Goal: Task Accomplishment & Management: Manage account settings

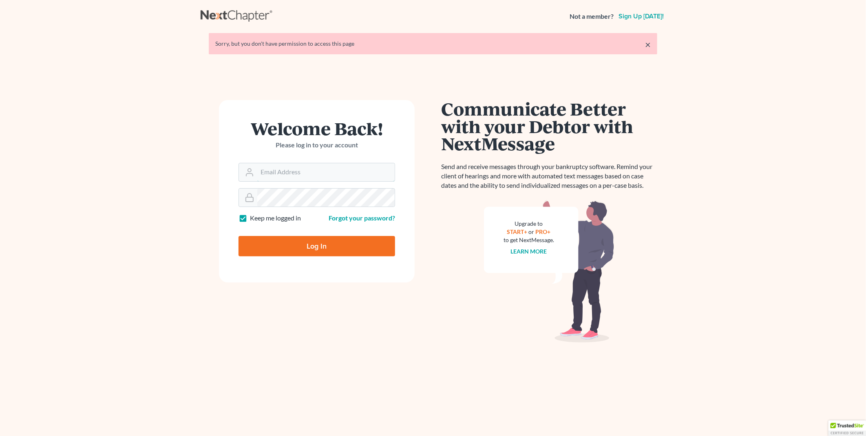
type input "[EMAIL_ADDRESS][DOMAIN_NAME]"
click at [311, 246] on input "Log In" at bounding box center [317, 246] width 157 height 20
type input "Thinking..."
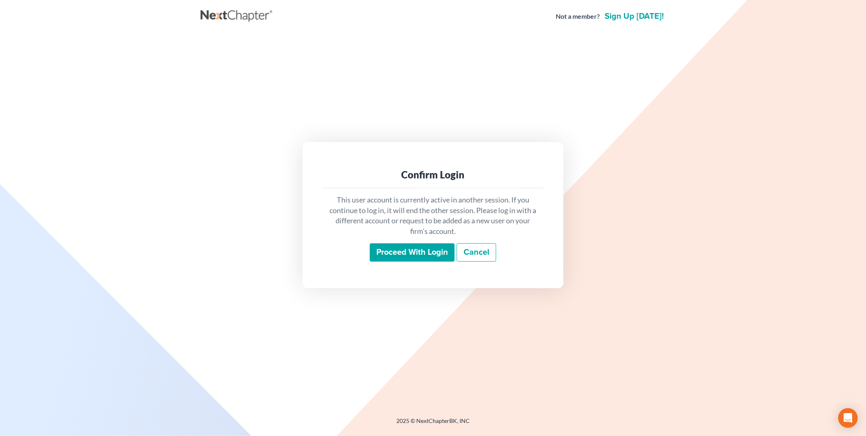
click at [415, 254] on input "Proceed with login" at bounding box center [412, 252] width 85 height 19
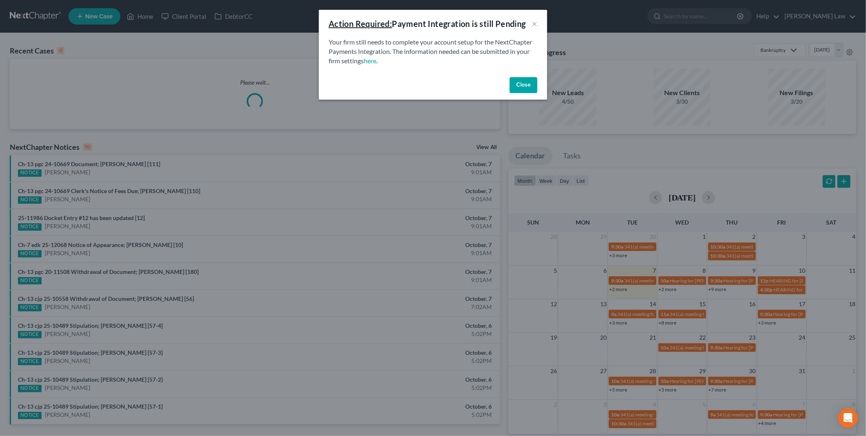
click at [523, 86] on button "Close" at bounding box center [524, 85] width 28 height 16
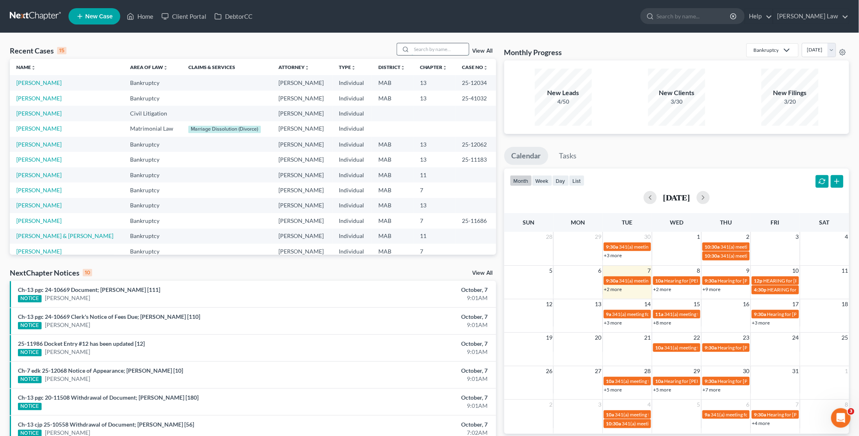
click at [415, 47] on input "search" at bounding box center [440, 49] width 57 height 12
type input "[PERSON_NAME]"
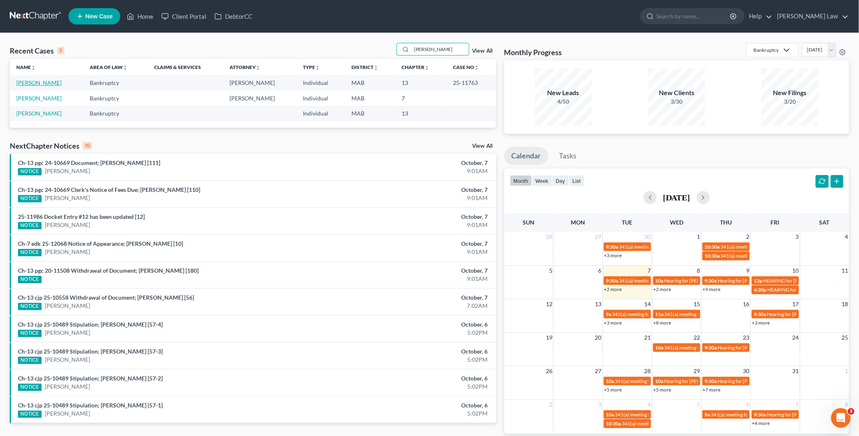
click at [42, 84] on link "[PERSON_NAME]" at bounding box center [38, 82] width 45 height 7
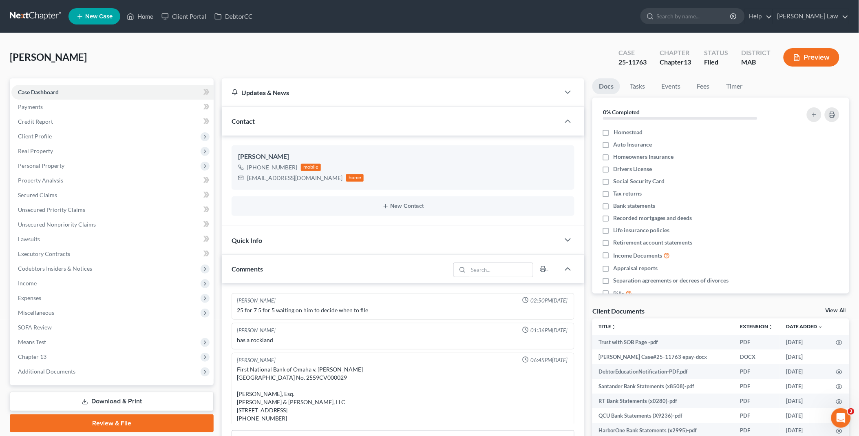
scroll to position [245, 0]
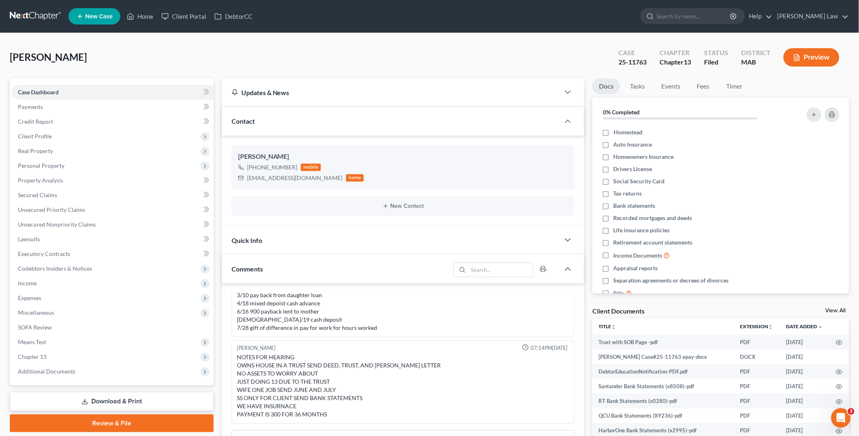
click at [839, 308] on link "View All" at bounding box center [836, 311] width 20 height 6
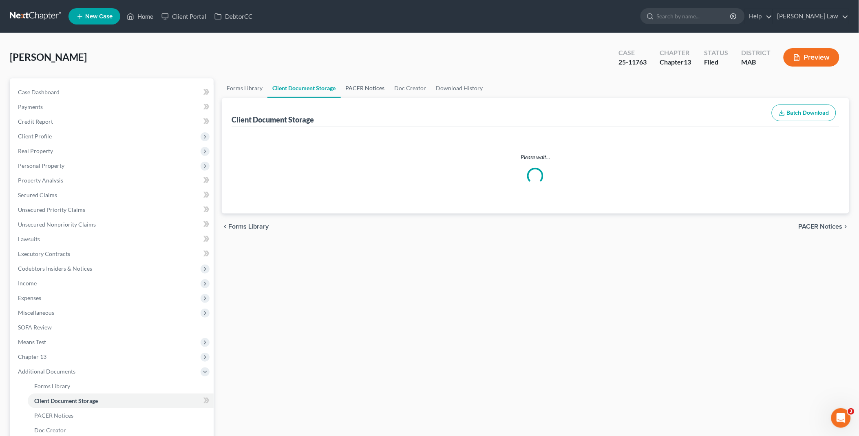
click at [372, 88] on link "PACER Notices" at bounding box center [365, 88] width 49 height 20
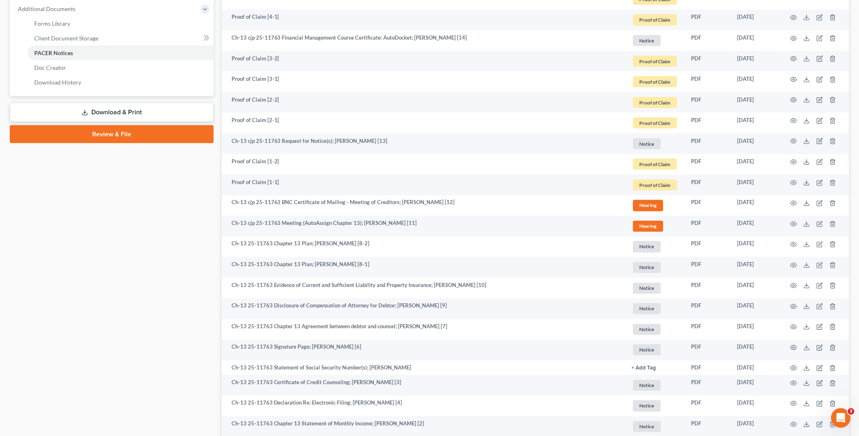
scroll to position [447, 0]
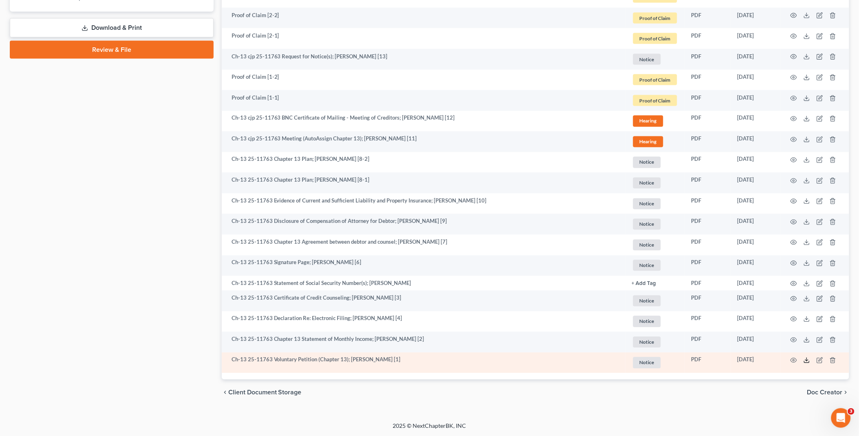
click at [807, 359] on line at bounding box center [807, 359] width 0 height 3
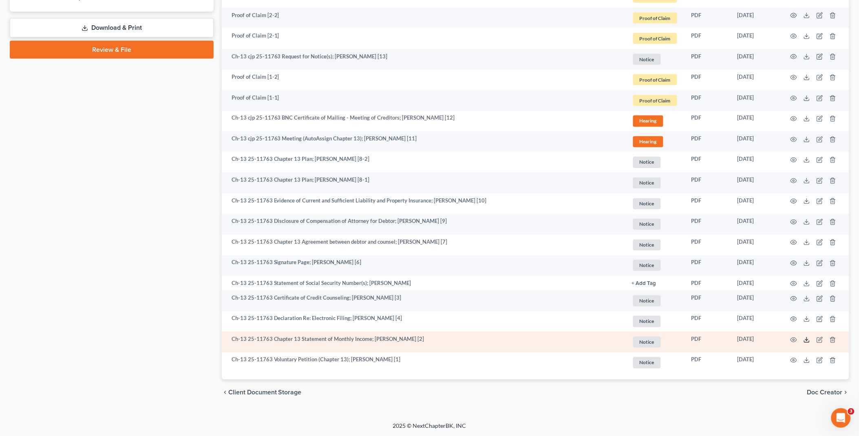
click at [806, 339] on icon at bounding box center [807, 340] width 7 height 7
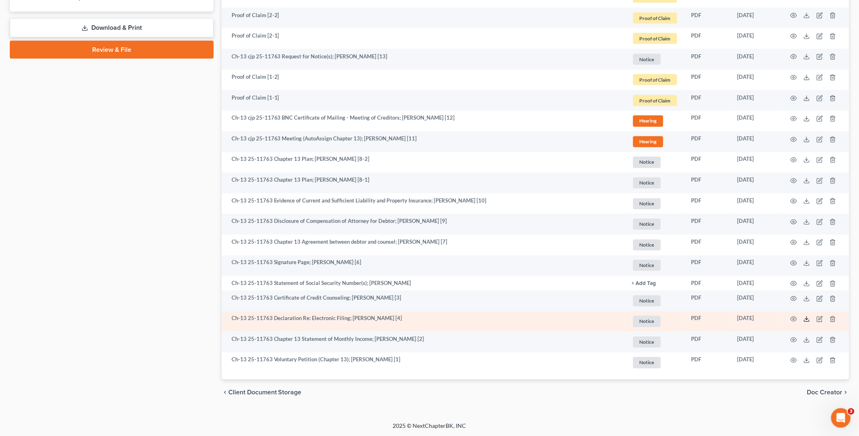
click at [806, 317] on icon at bounding box center [807, 319] width 7 height 7
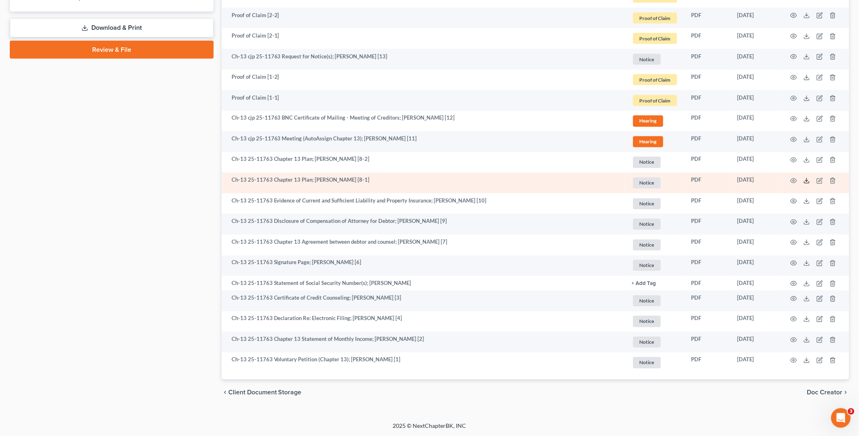
click at [808, 182] on icon at bounding box center [807, 180] width 7 height 7
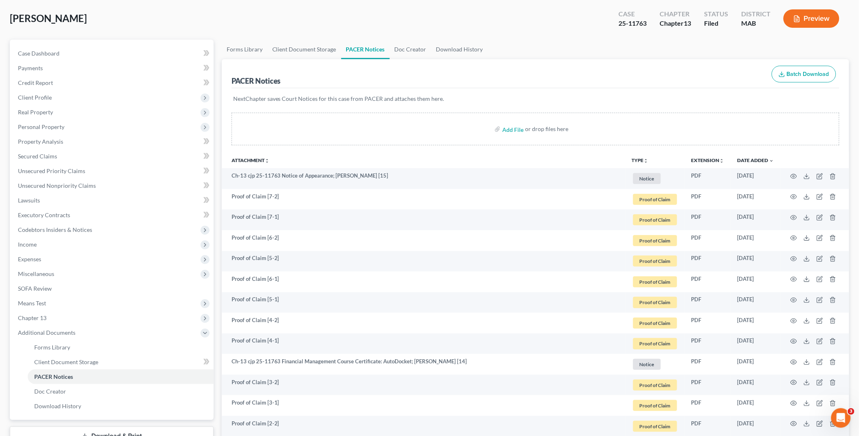
scroll to position [0, 0]
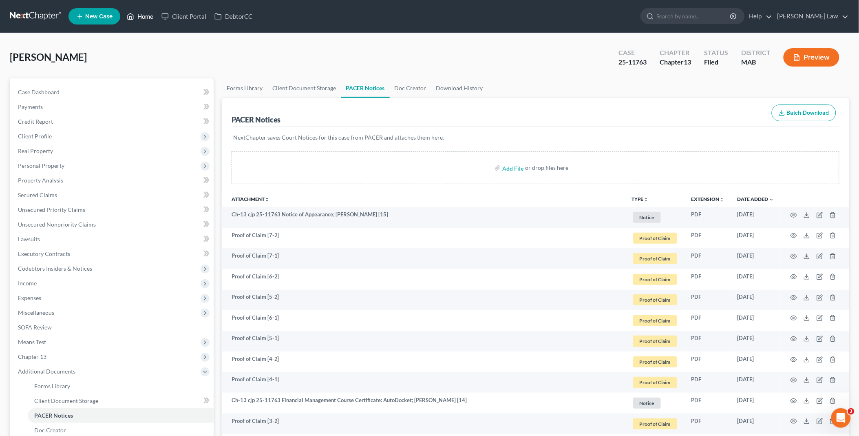
click at [147, 13] on link "Home" at bounding box center [140, 16] width 35 height 15
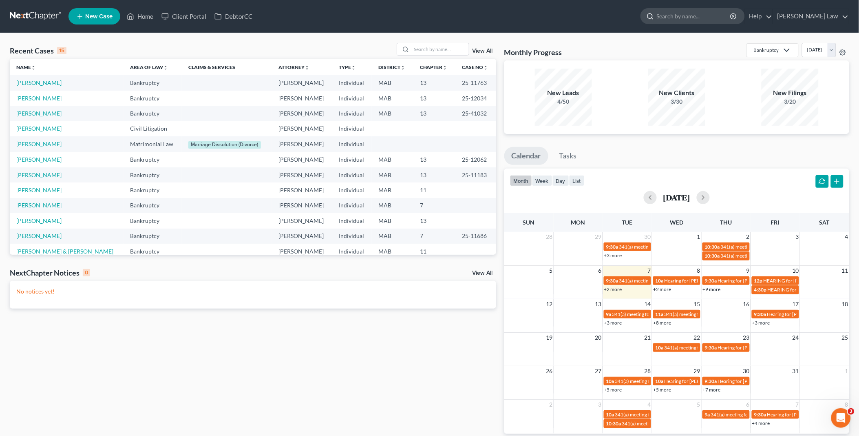
click at [710, 14] on input "search" at bounding box center [694, 16] width 75 height 15
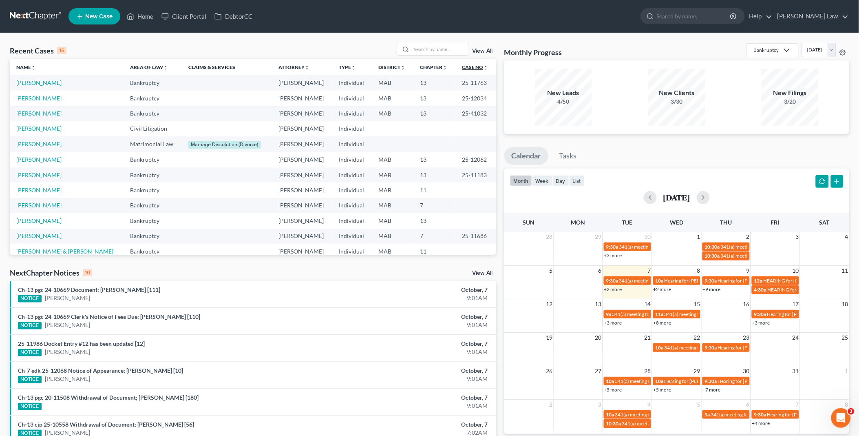
click at [462, 67] on link "Case No unfold_more expand_more expand_less" at bounding box center [475, 67] width 26 height 6
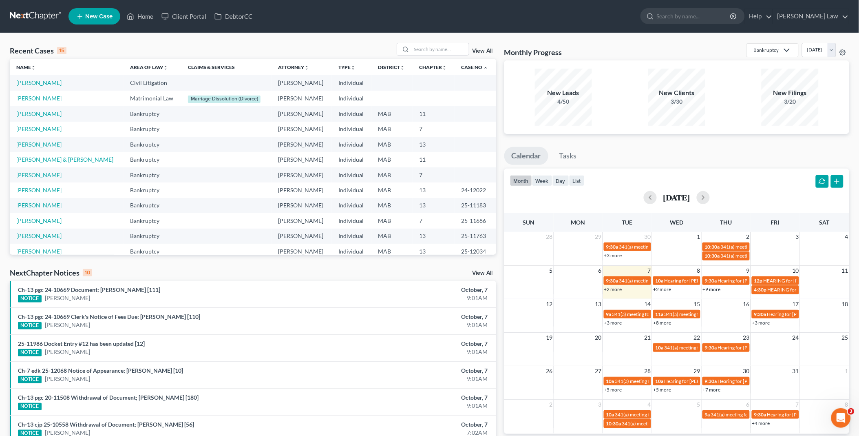
click at [483, 52] on link "View All" at bounding box center [483, 51] width 20 height 6
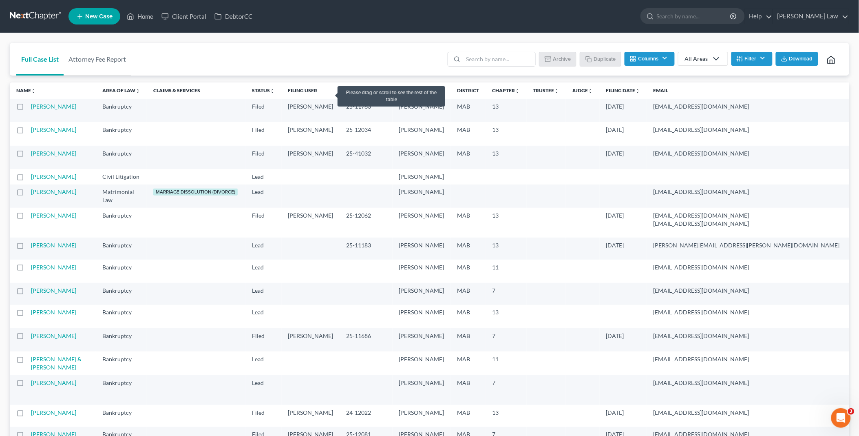
click at [347, 93] on link "Case Number unfold_more expand_more expand_less" at bounding box center [367, 90] width 40 height 6
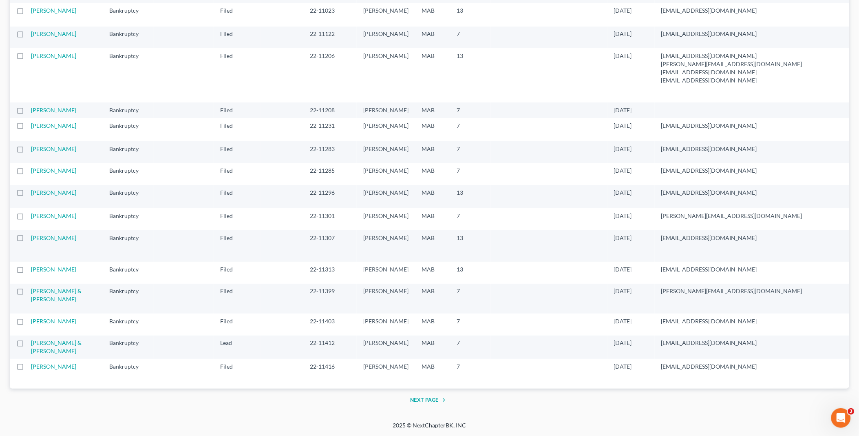
scroll to position [1599, 0]
click at [430, 400] on button "Next Page" at bounding box center [430, 400] width 38 height 10
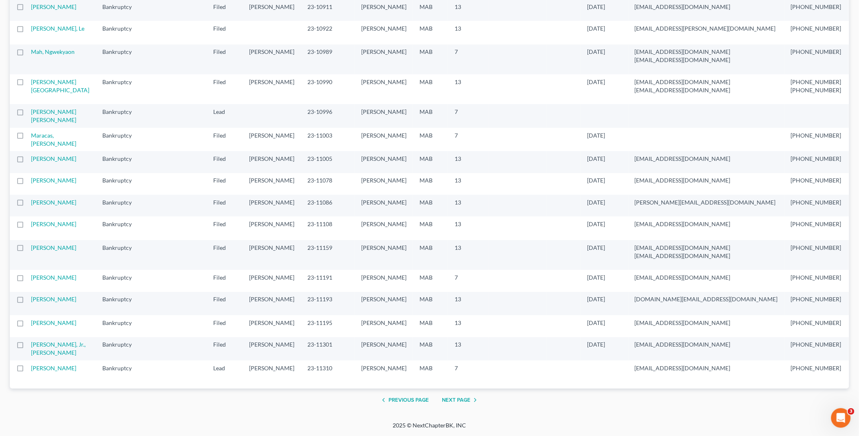
scroll to position [1626, 0]
click at [455, 401] on button "Next Page" at bounding box center [461, 400] width 38 height 10
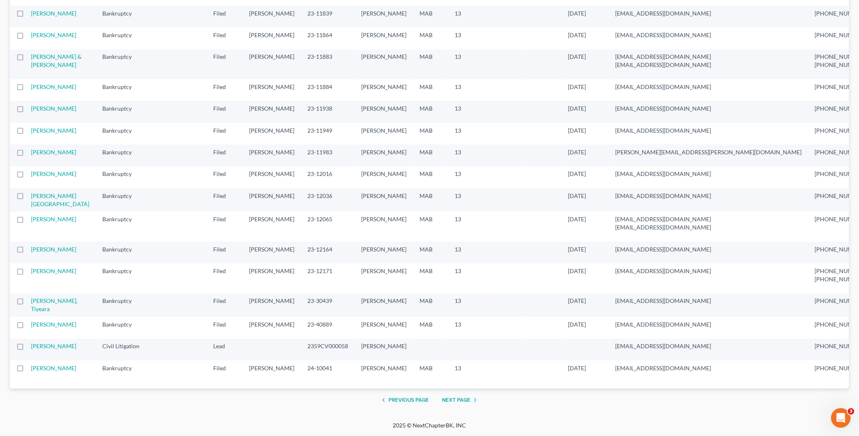
scroll to position [1555, 0]
click at [458, 399] on button "Next Page" at bounding box center [461, 400] width 38 height 10
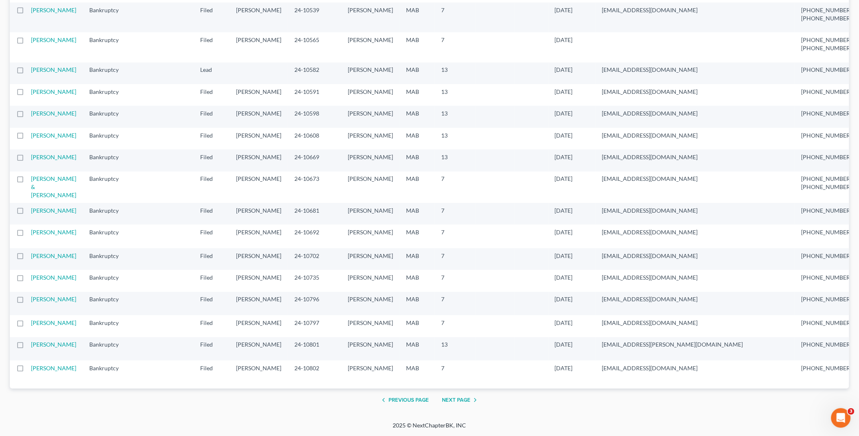
scroll to position [1659, 0]
click at [455, 398] on button "Next Page" at bounding box center [461, 400] width 38 height 10
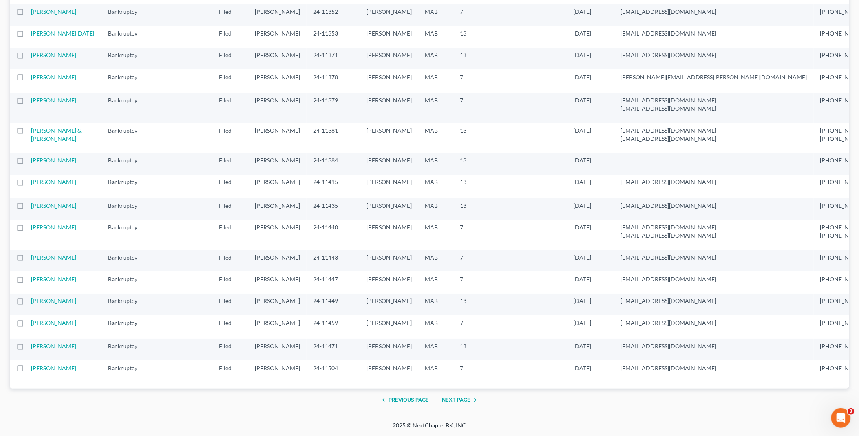
scroll to position [1561, 0]
click at [464, 401] on button "Next Page" at bounding box center [461, 400] width 38 height 10
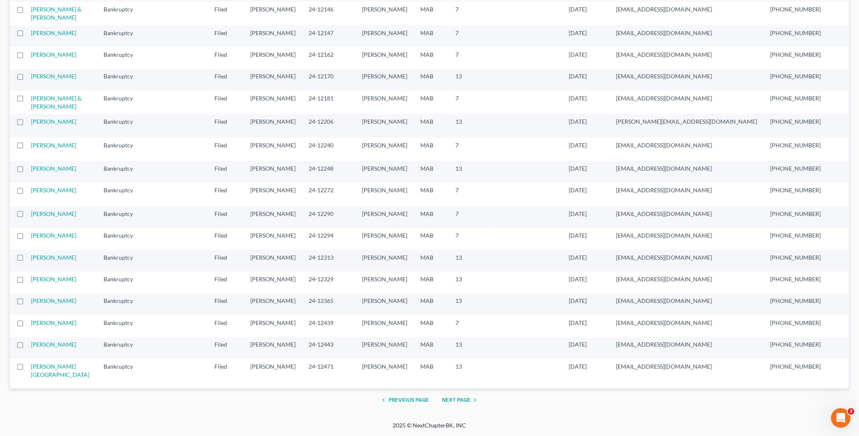
scroll to position [1628, 0]
click at [463, 404] on button "Next Page" at bounding box center [461, 400] width 38 height 10
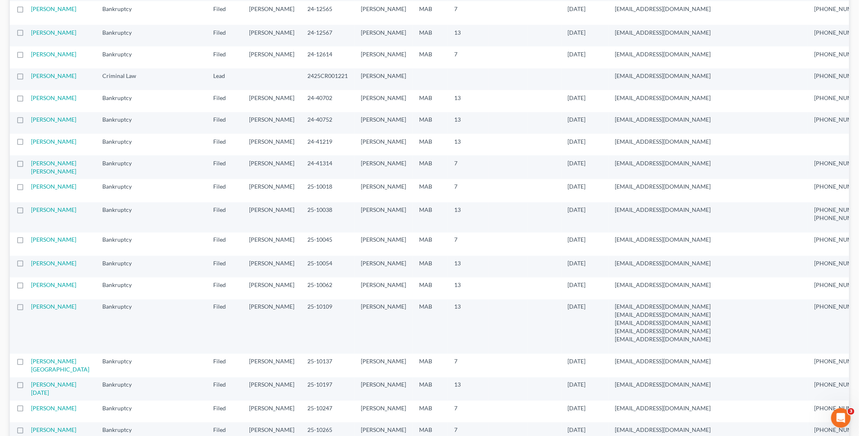
scroll to position [362, 0]
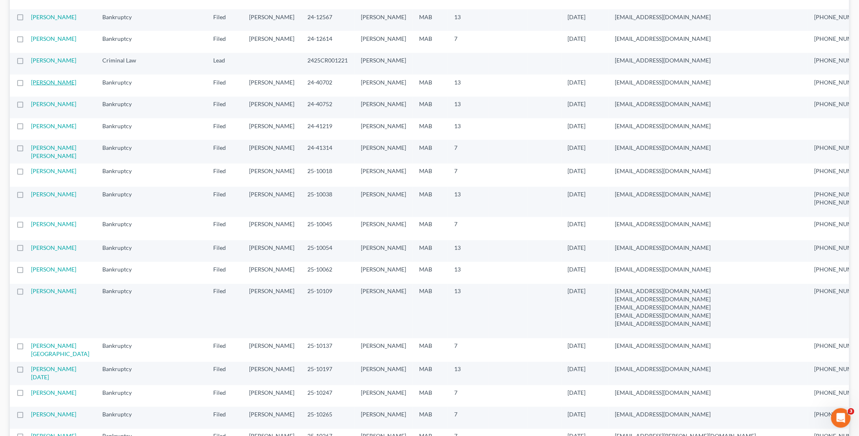
click at [34, 86] on link "[PERSON_NAME]" at bounding box center [53, 82] width 45 height 7
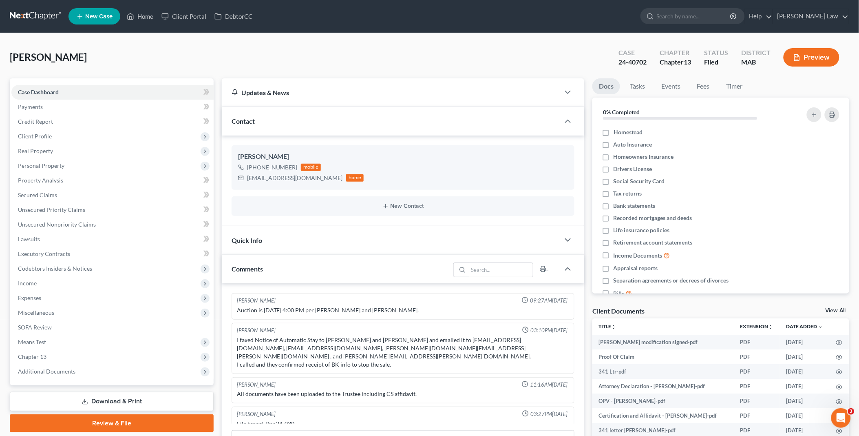
scroll to position [31, 0]
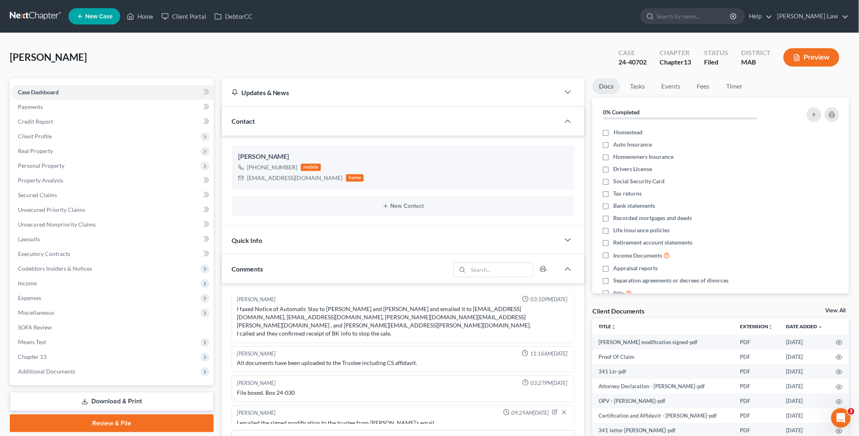
click at [834, 310] on link "View All" at bounding box center [836, 311] width 20 height 6
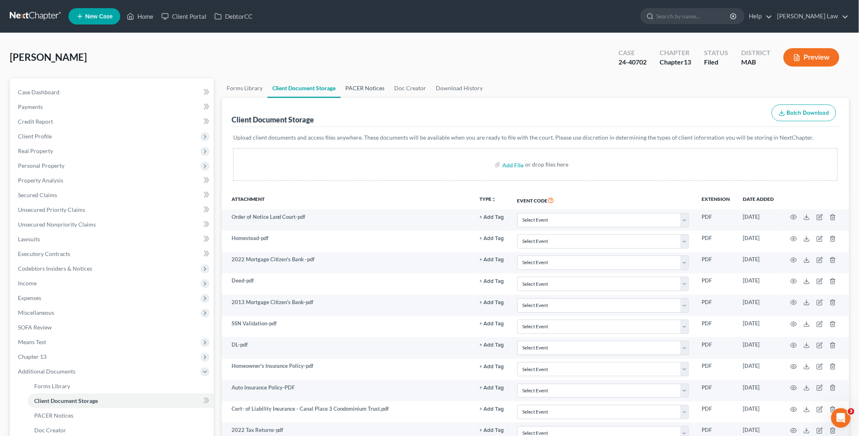
click at [377, 86] on link "PACER Notices" at bounding box center [365, 88] width 49 height 20
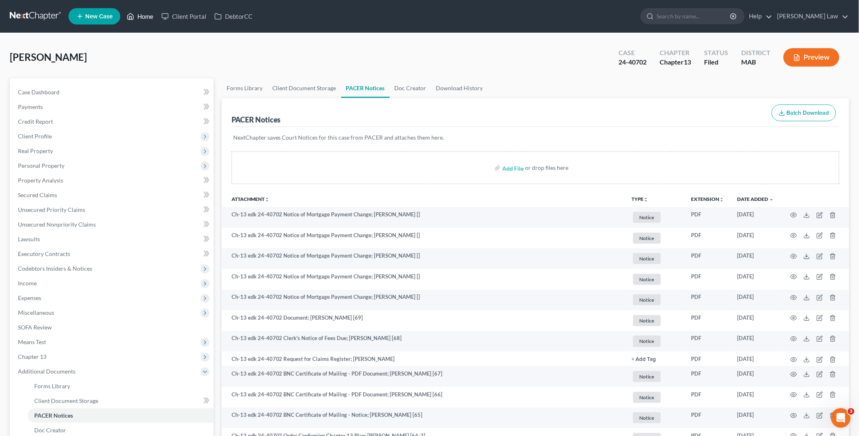
click at [140, 17] on link "Home" at bounding box center [140, 16] width 35 height 15
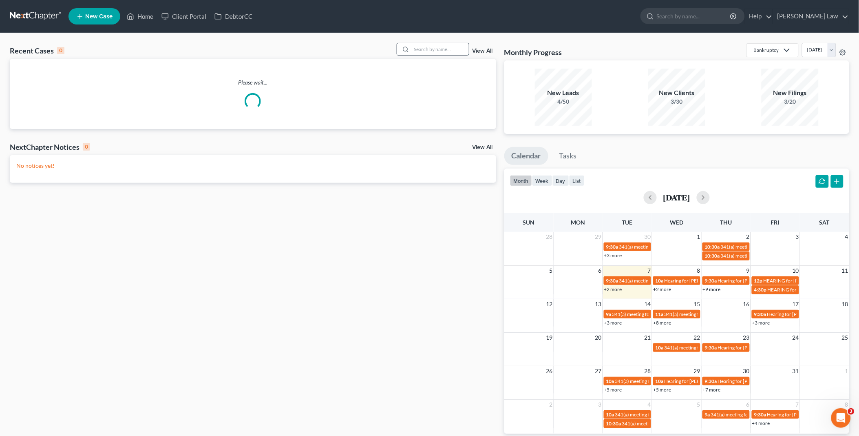
click at [446, 51] on input "search" at bounding box center [440, 49] width 57 height 12
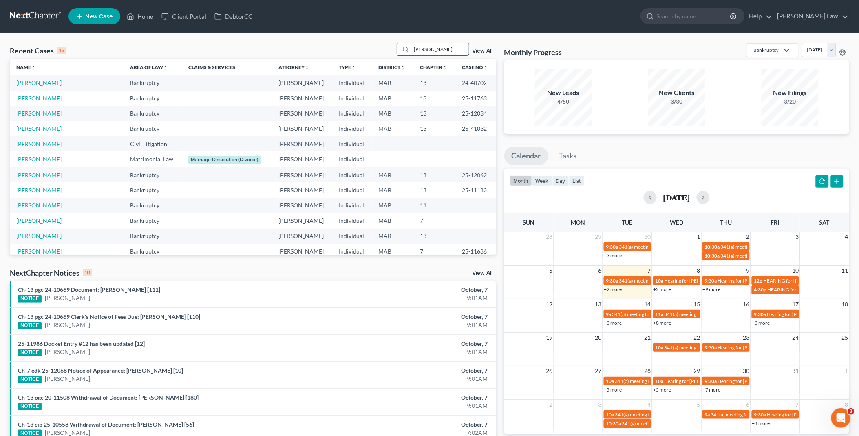
type input "[PERSON_NAME]"
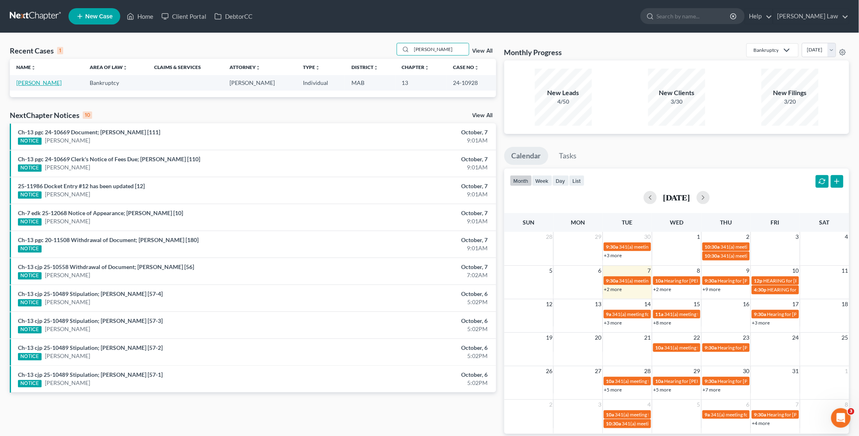
click at [33, 84] on link "[PERSON_NAME]" at bounding box center [38, 82] width 45 height 7
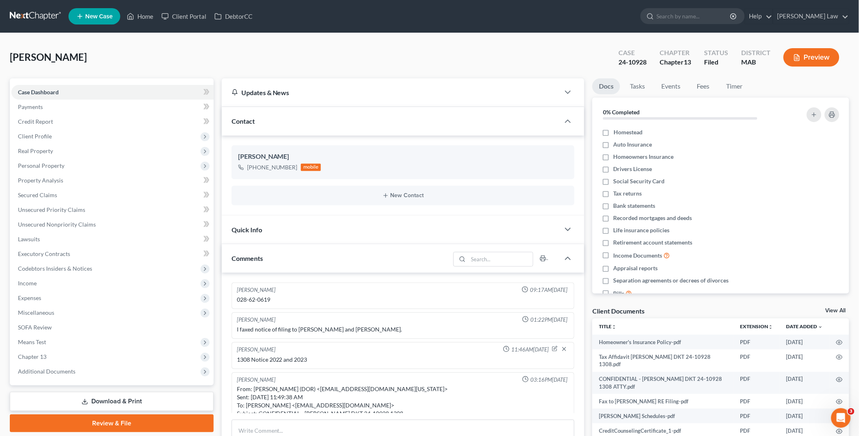
scroll to position [1400, 0]
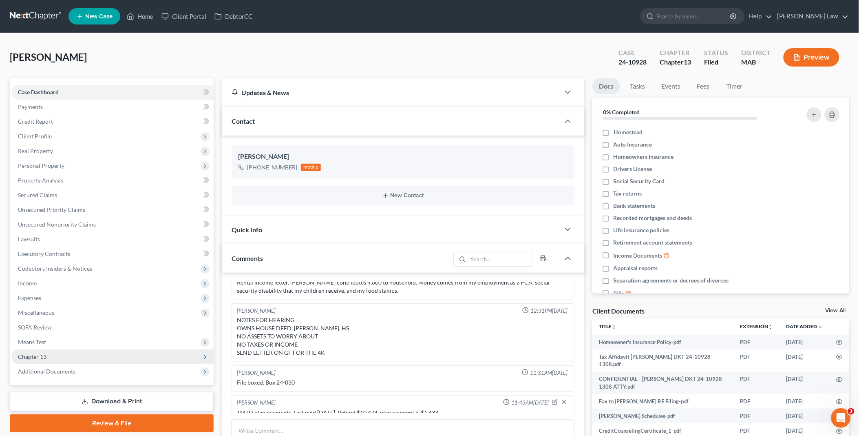
click at [50, 353] on span "Chapter 13" at bounding box center [112, 356] width 202 height 15
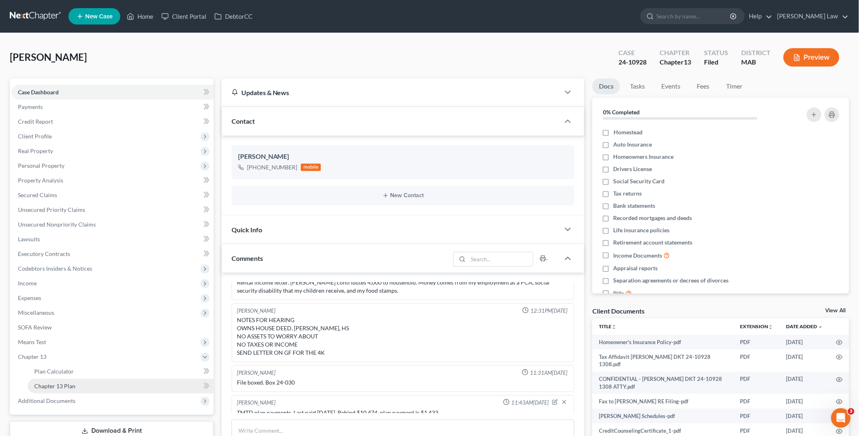
click at [85, 384] on link "Chapter 13 Plan" at bounding box center [121, 386] width 186 height 15
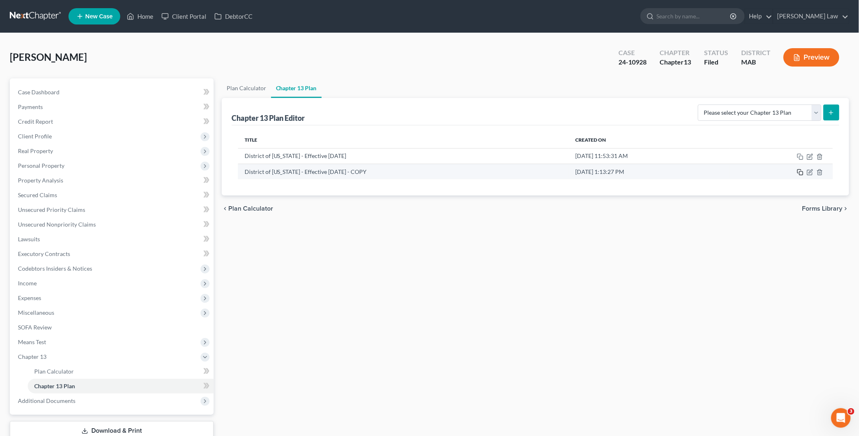
click at [801, 171] on rect "button" at bounding box center [802, 173] width 4 height 4
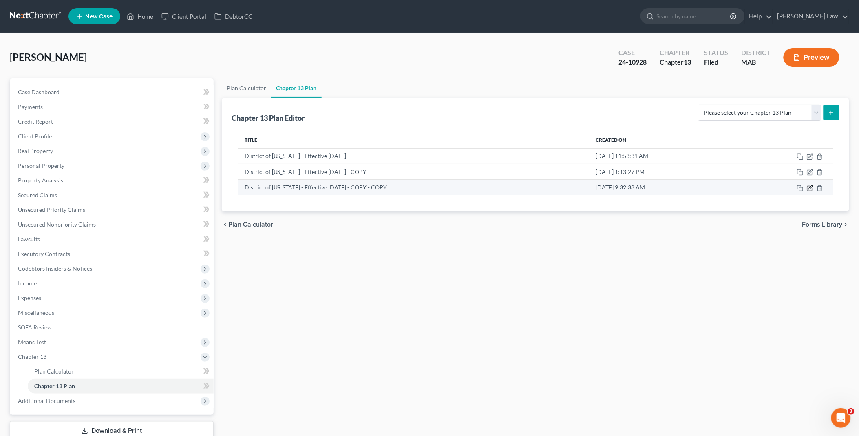
click at [811, 188] on icon "button" at bounding box center [811, 187] width 4 height 4
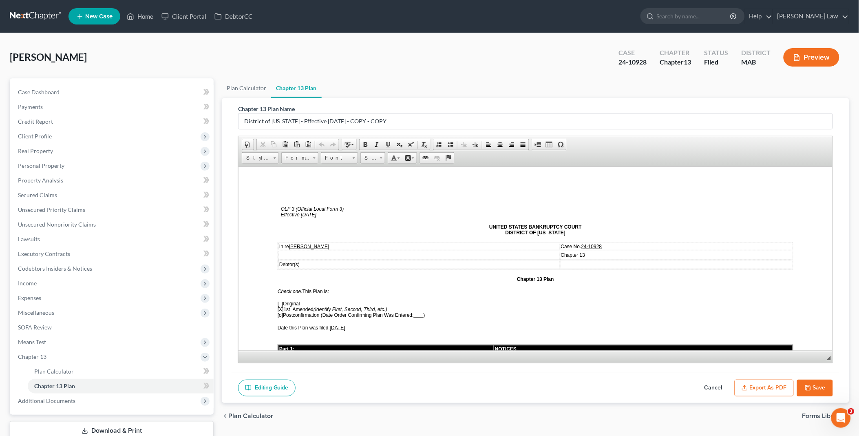
click at [284, 306] on span "[X] 1st Amended (Identify First, Second, Third, etc.)" at bounding box center [332, 309] width 110 height 6
click at [279, 312] on span "[o]" at bounding box center [279, 315] width 5 height 6
click at [336, 324] on span "[DATE]" at bounding box center [338, 327] width 16 height 6
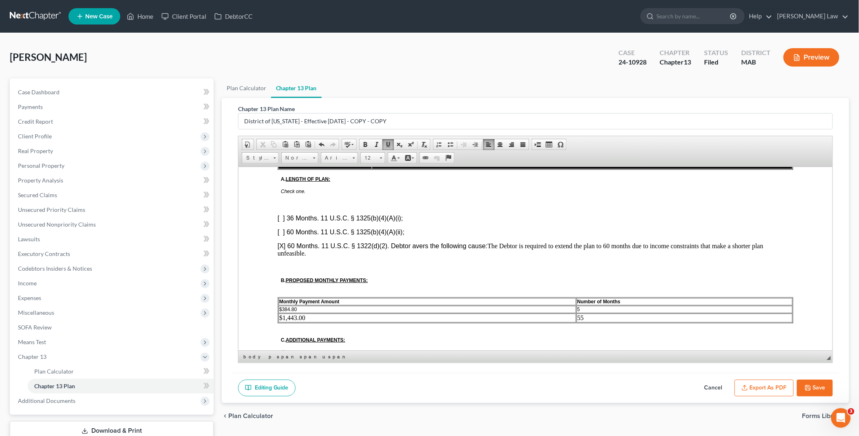
scroll to position [408, 0]
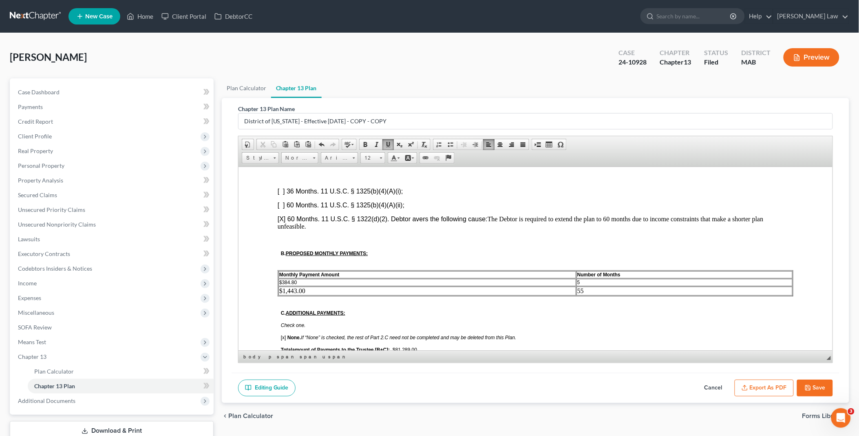
click at [283, 279] on span "$384.80" at bounding box center [288, 282] width 18 height 6
click at [580, 286] on td "55" at bounding box center [684, 290] width 216 height 9
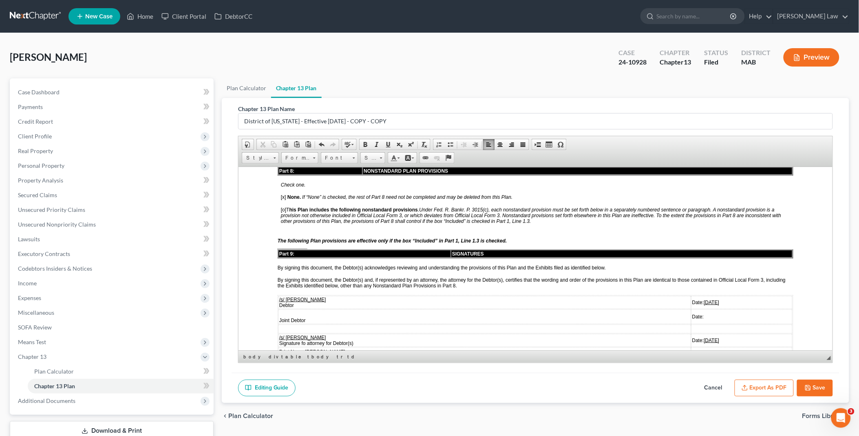
scroll to position [1360, 0]
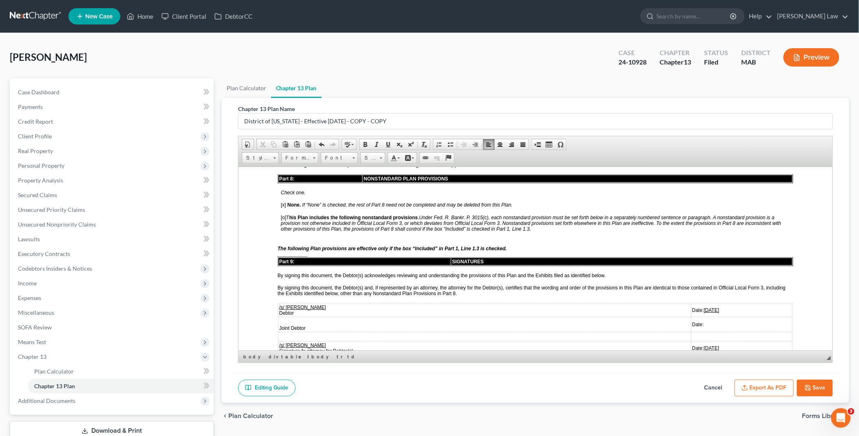
click at [704, 307] on u "[DATE]" at bounding box center [712, 310] width 16 height 6
click at [704, 345] on u "[DATE]" at bounding box center [712, 348] width 16 height 6
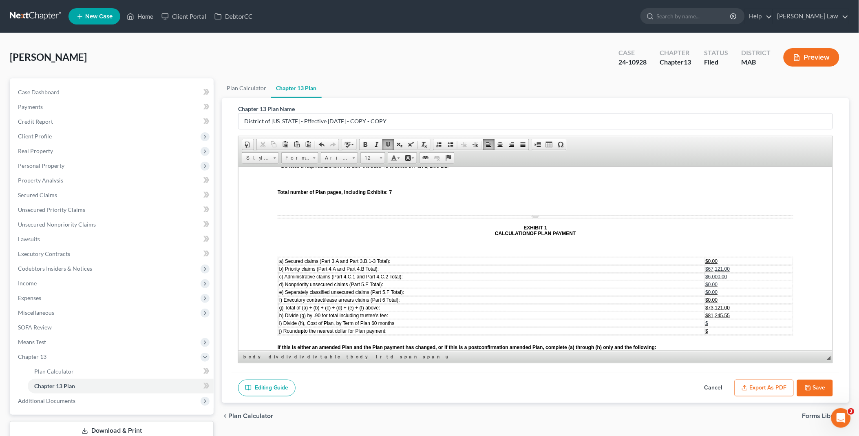
scroll to position [1768, 0]
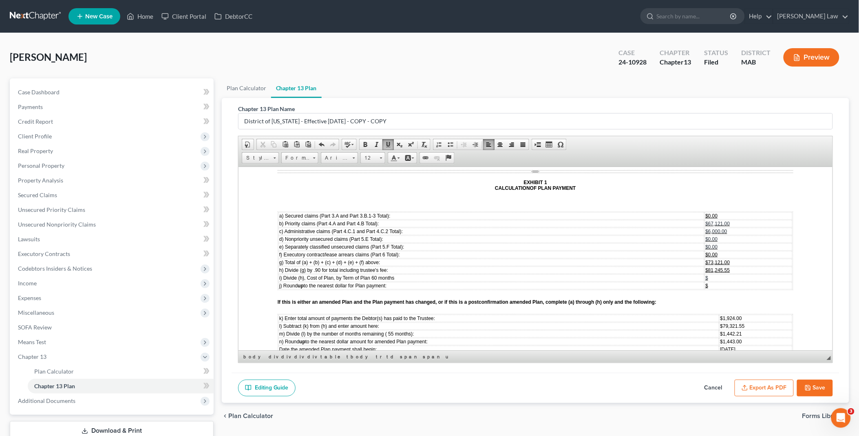
click at [720, 315] on span "$1,924.00" at bounding box center [731, 318] width 22 height 6
click at [716, 267] on span "$81,245.55" at bounding box center [718, 270] width 24 height 6
drag, startPoint x: 702, startPoint y: 270, endPoint x: 720, endPoint y: 270, distance: 18.4
click at [720, 314] on td "$6,880.001,924.00" at bounding box center [737, 317] width 109 height 7
click at [723, 323] on span "79,321.55" at bounding box center [734, 326] width 22 height 6
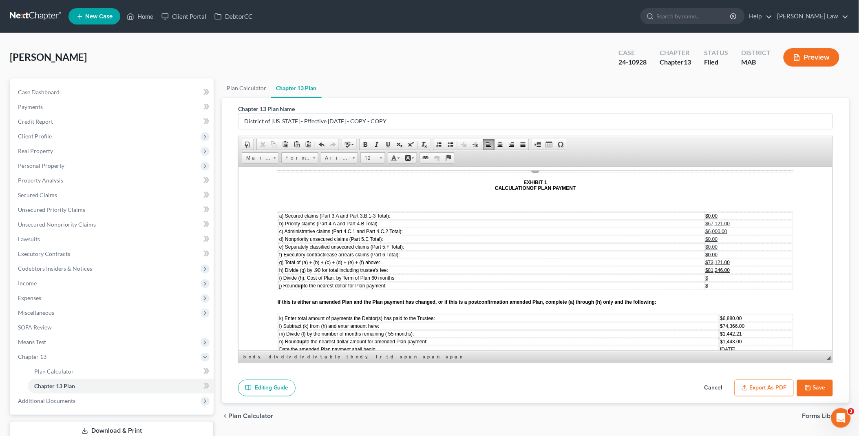
click at [720, 330] on span "$1,442.21" at bounding box center [731, 333] width 22 height 6
click at [388, 330] on span "m) Divide (l) by the number of months remaining ( 55 months):" at bounding box center [346, 333] width 135 height 6
click at [722, 338] on span "$1,443.00" at bounding box center [733, 341] width 22 height 6
click at [722, 346] on span "[DATE]" at bounding box center [730, 349] width 16 height 6
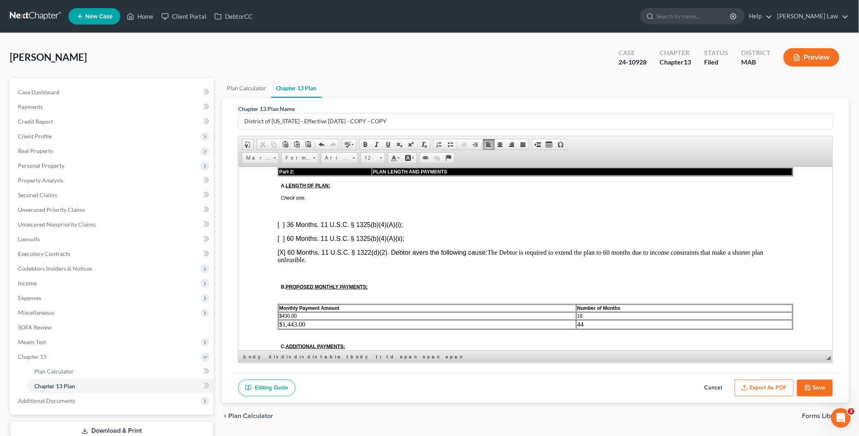
scroll to position [408, 0]
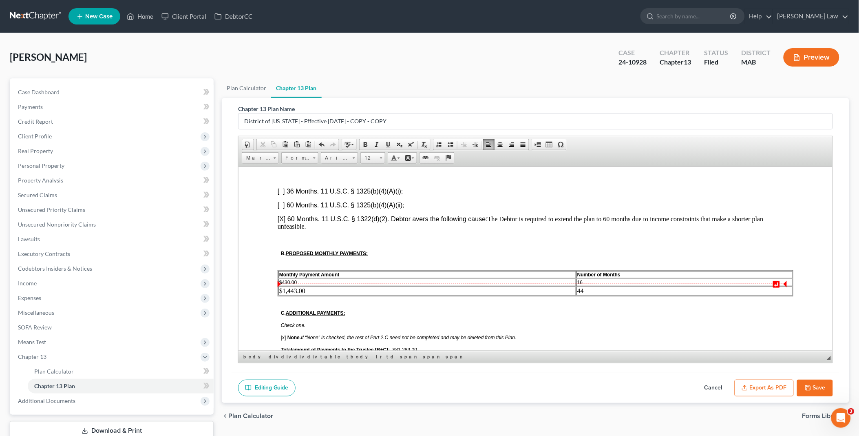
click at [286, 286] on td "$1,443.00" at bounding box center [427, 290] width 298 height 9
click at [411, 346] on u "$81,289.00" at bounding box center [404, 349] width 24 height 6
click at [814, 386] on button "Save" at bounding box center [815, 387] width 36 height 17
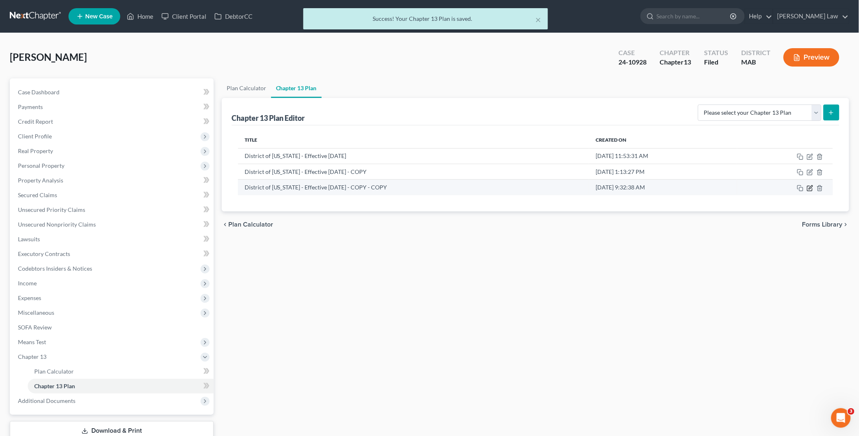
click at [811, 186] on icon "button" at bounding box center [811, 187] width 4 height 4
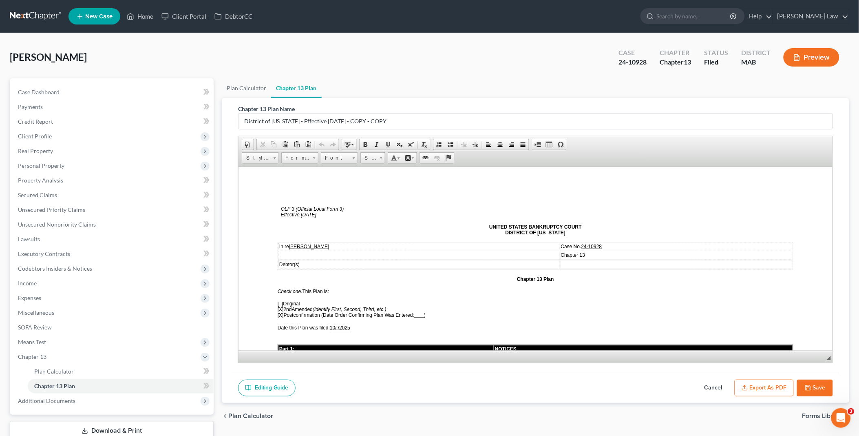
scroll to position [0, 0]
click at [774, 385] on button "Export as PDF" at bounding box center [764, 387] width 59 height 17
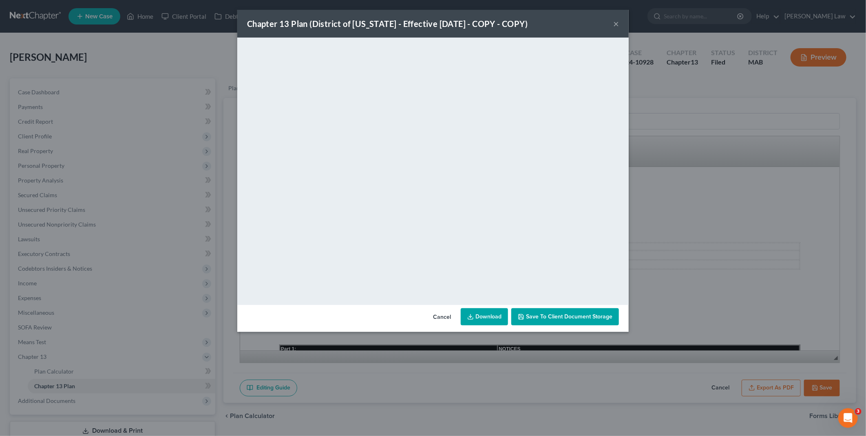
click at [483, 317] on link "Download" at bounding box center [484, 316] width 47 height 17
click at [448, 315] on button "Cancel" at bounding box center [442, 317] width 31 height 16
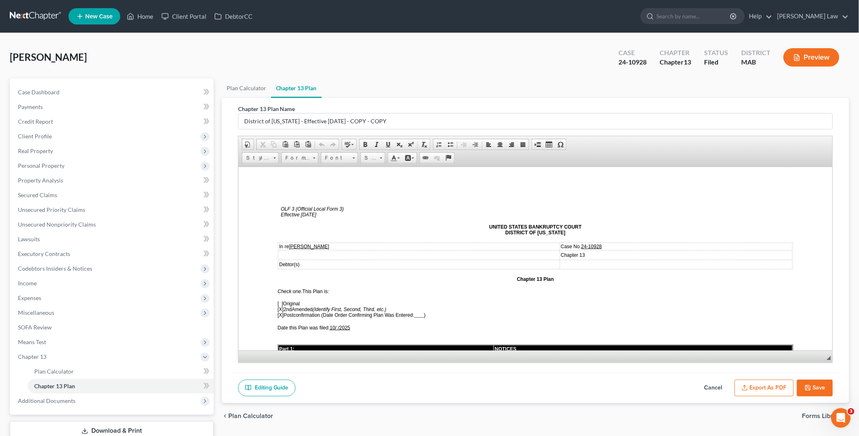
click at [824, 393] on button "Save" at bounding box center [815, 387] width 36 height 17
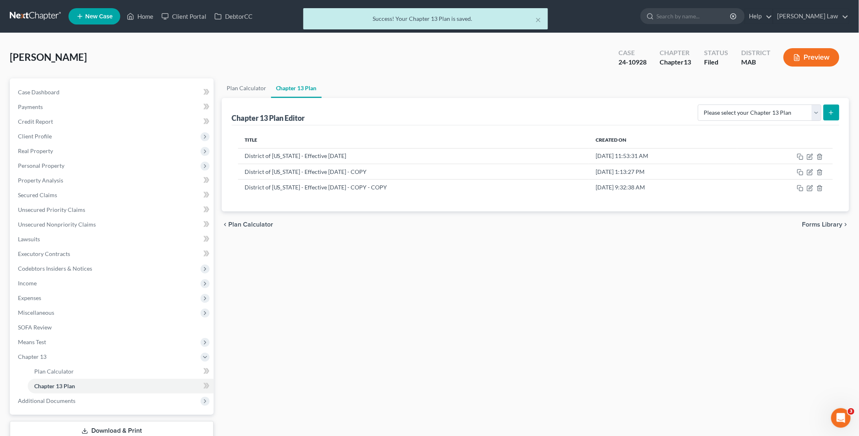
click at [145, 16] on div "× Success! Your Chapter 13 Plan is saved." at bounding box center [425, 20] width 859 height 25
click at [141, 13] on div "× Success! Your Chapter 13 Plan is saved." at bounding box center [425, 20] width 859 height 25
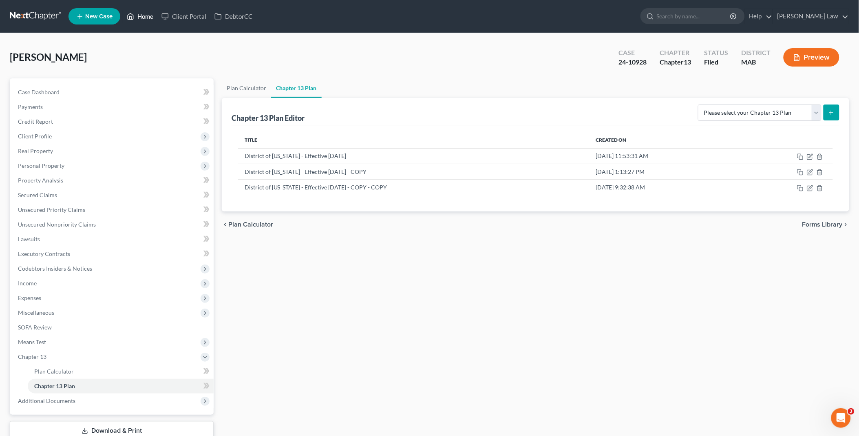
click at [151, 17] on link "Home" at bounding box center [140, 16] width 35 height 15
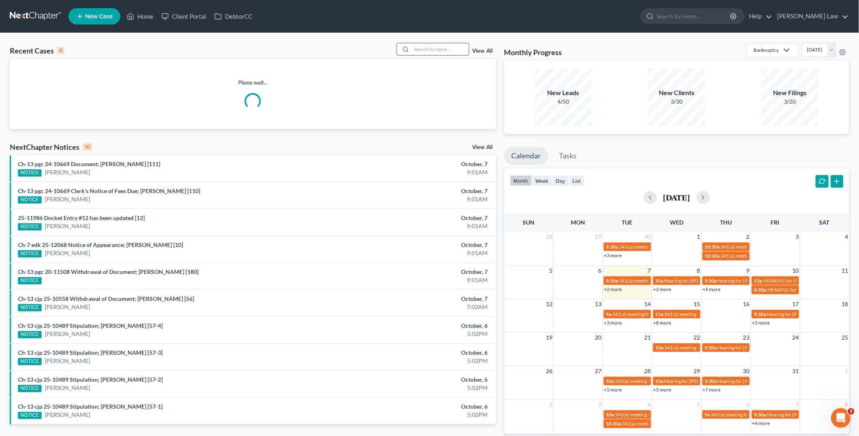
click at [436, 51] on input "search" at bounding box center [440, 49] width 57 height 12
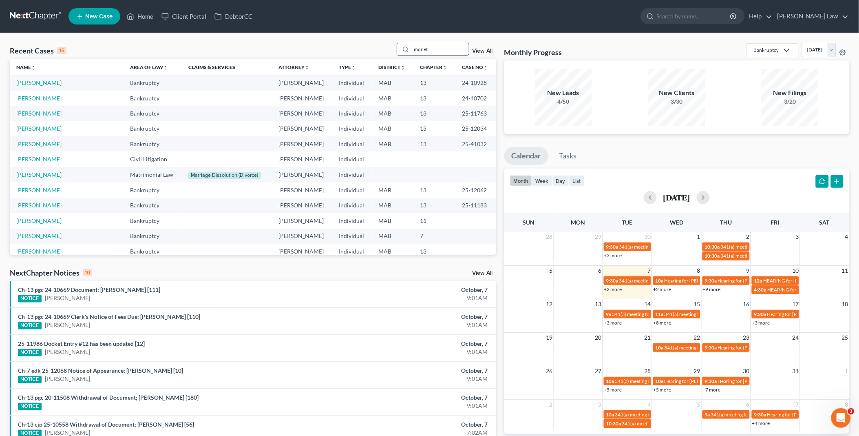
type input "monet"
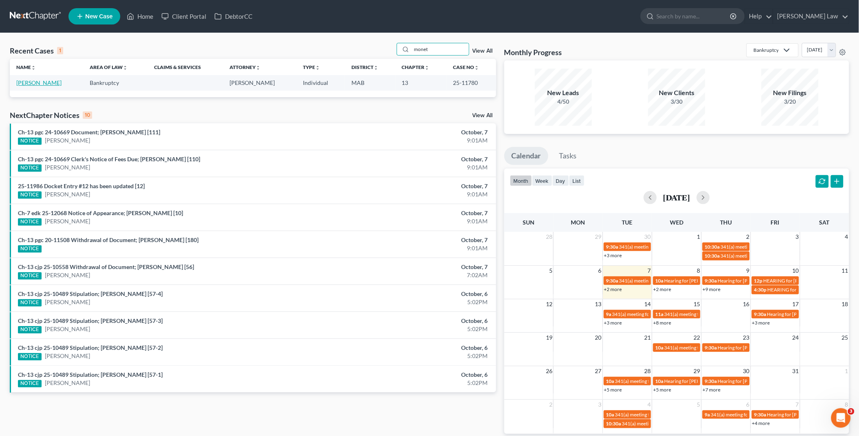
click at [25, 84] on link "[PERSON_NAME]" at bounding box center [38, 82] width 45 height 7
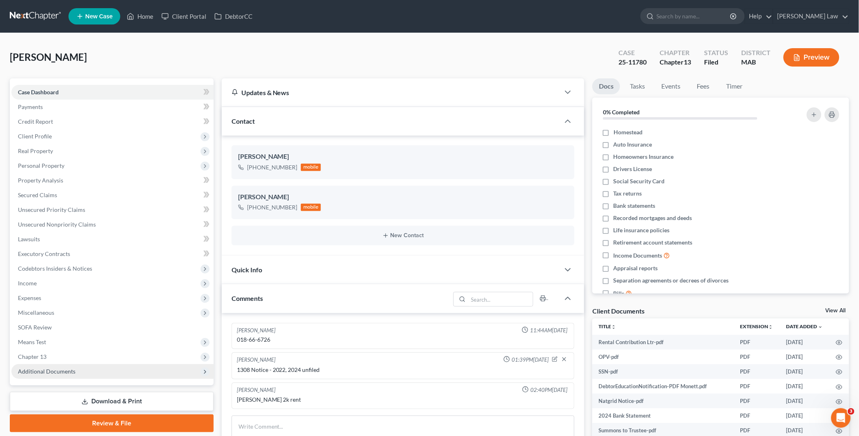
click at [73, 372] on span "Additional Documents" at bounding box center [47, 371] width 58 height 7
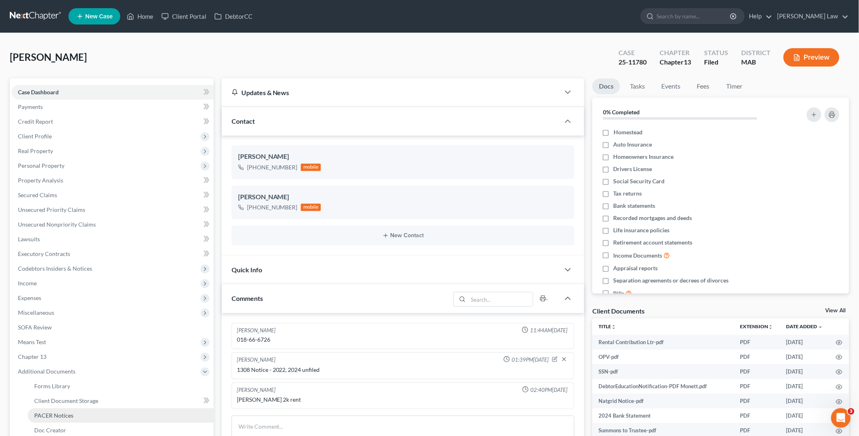
click at [87, 417] on link "PACER Notices" at bounding box center [121, 415] width 186 height 15
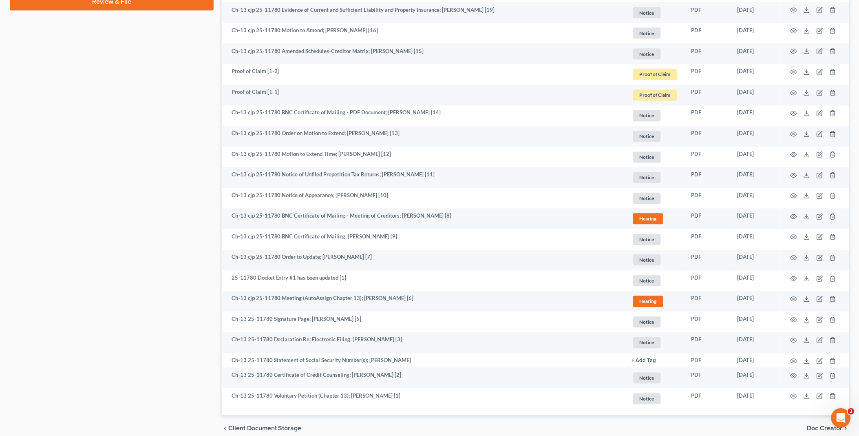
scroll to position [531, 0]
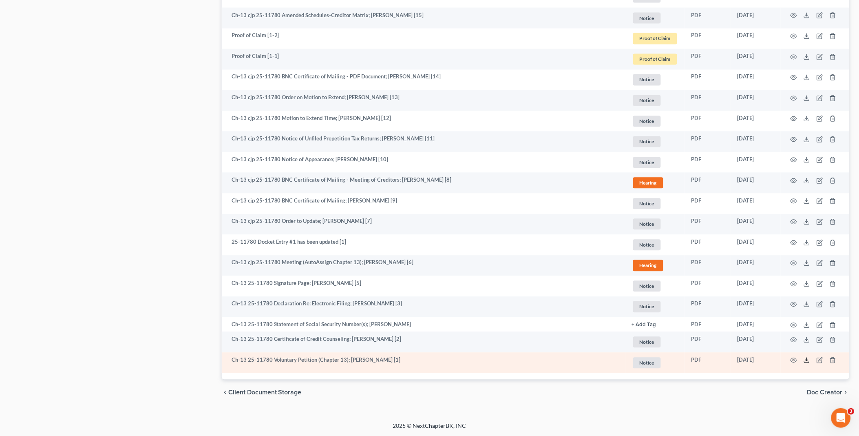
click at [806, 360] on polyline at bounding box center [807, 360] width 3 height 1
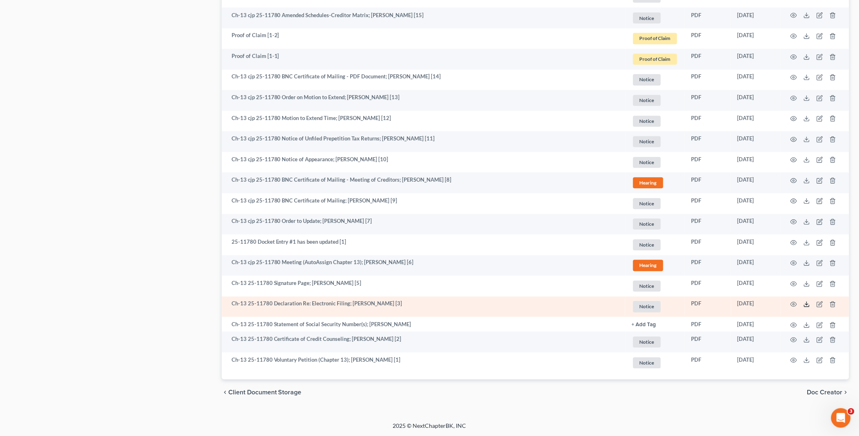
click at [805, 304] on icon at bounding box center [807, 304] width 7 height 7
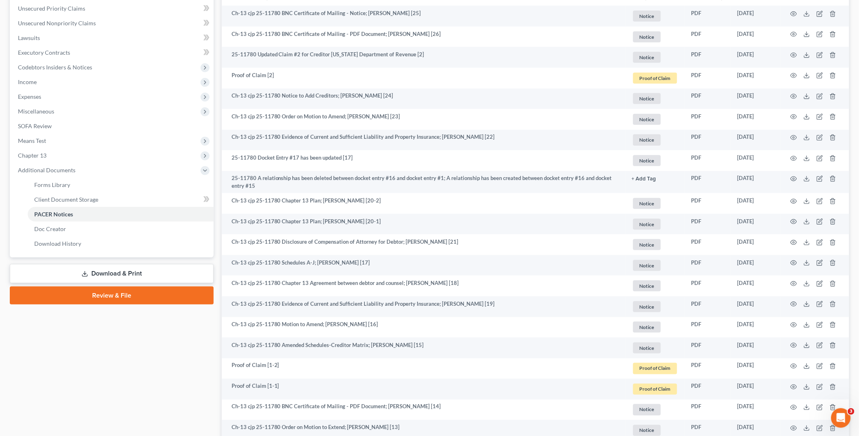
scroll to position [168, 0]
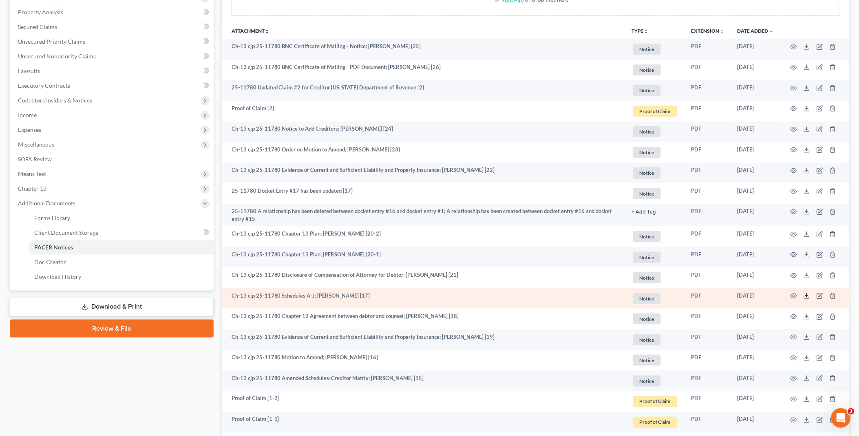
click at [807, 296] on line at bounding box center [807, 294] width 0 height 3
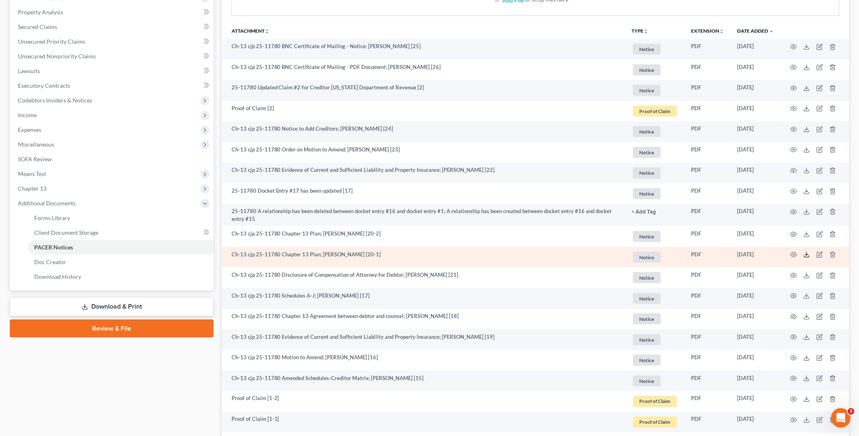
click at [807, 254] on line at bounding box center [807, 253] width 0 height 3
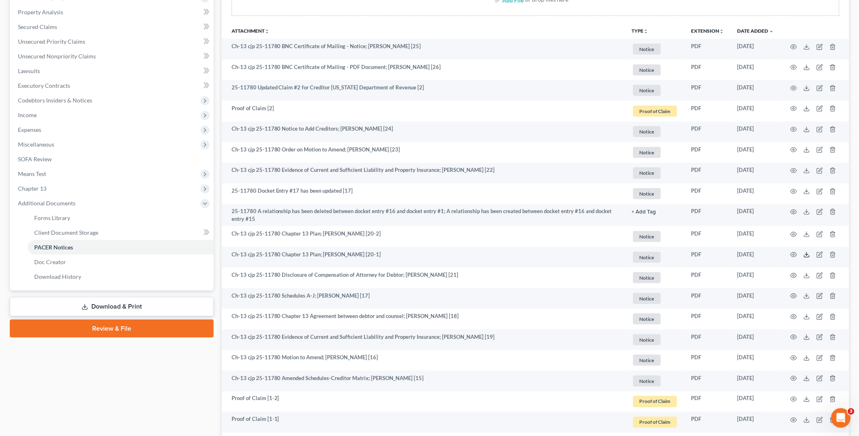
scroll to position [0, 0]
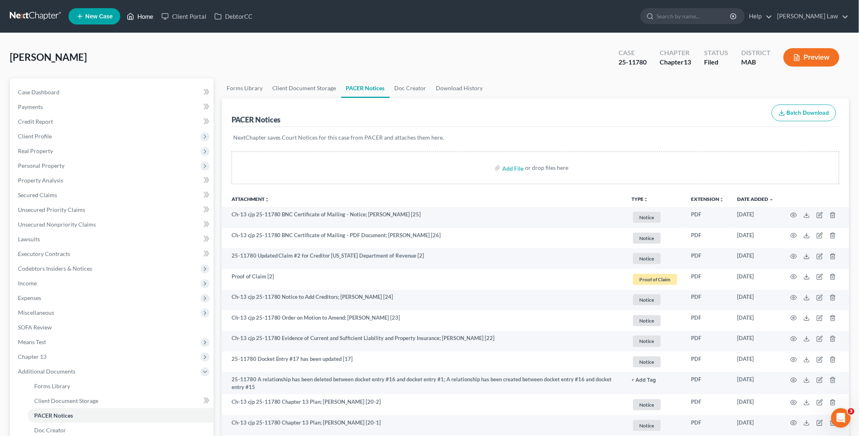
click at [142, 16] on link "Home" at bounding box center [140, 16] width 35 height 15
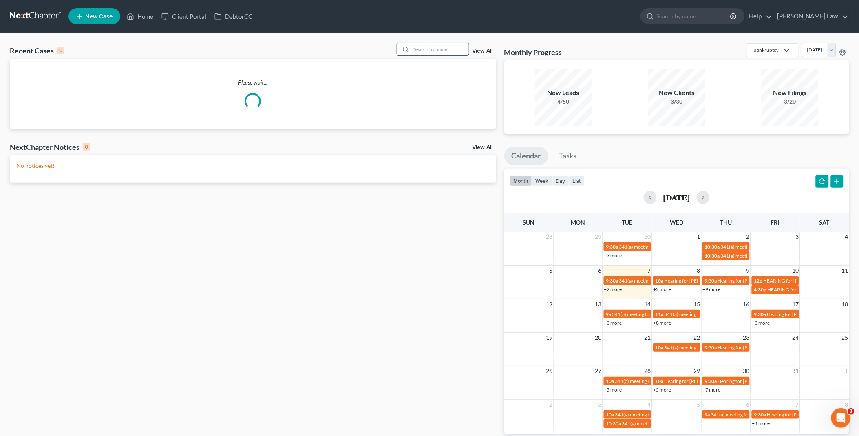
click at [417, 49] on input "search" at bounding box center [440, 49] width 57 height 12
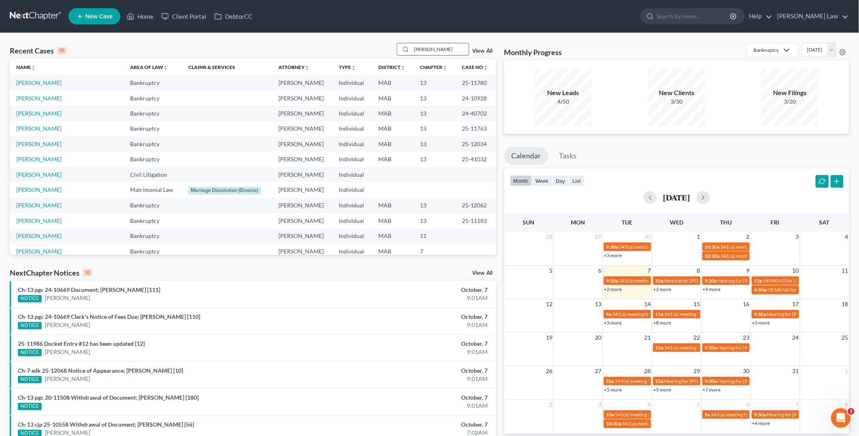
type input "[PERSON_NAME]"
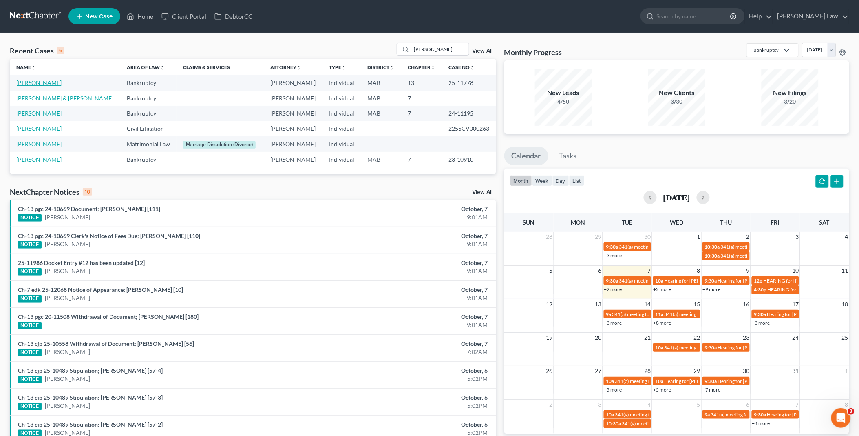
click at [38, 82] on link "[PERSON_NAME]" at bounding box center [38, 82] width 45 height 7
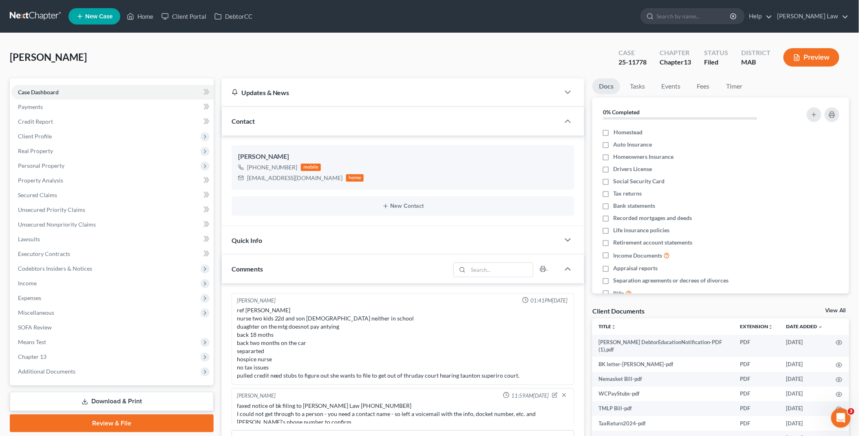
scroll to position [86, 0]
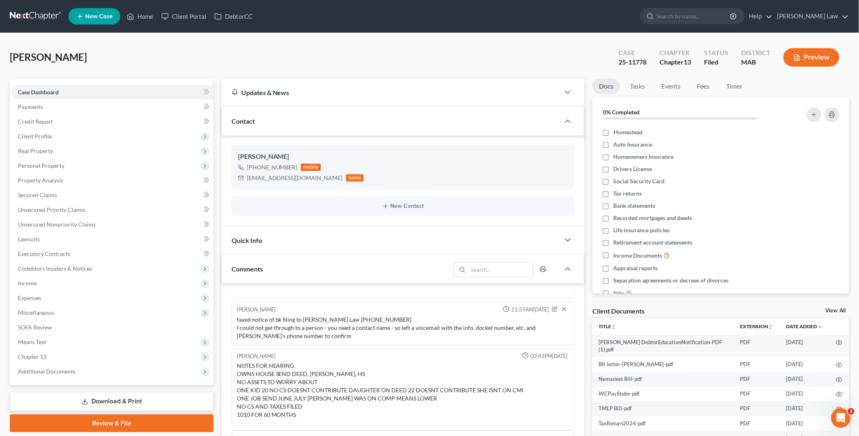
click at [835, 308] on link "View All" at bounding box center [836, 311] width 20 height 6
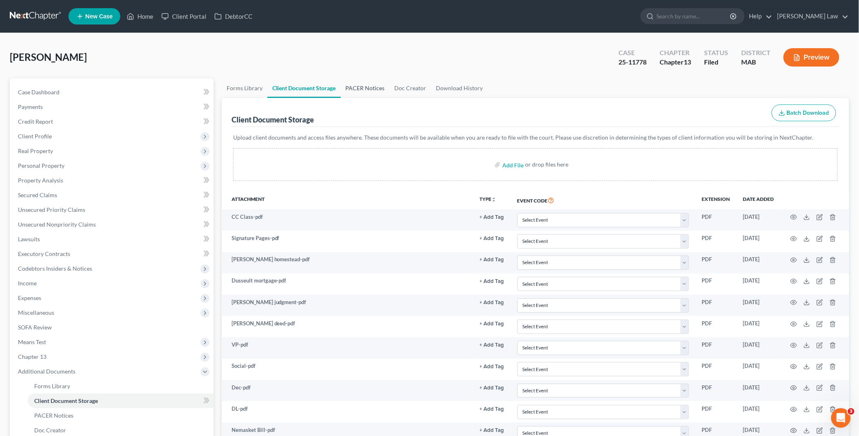
click at [372, 88] on link "PACER Notices" at bounding box center [365, 88] width 49 height 20
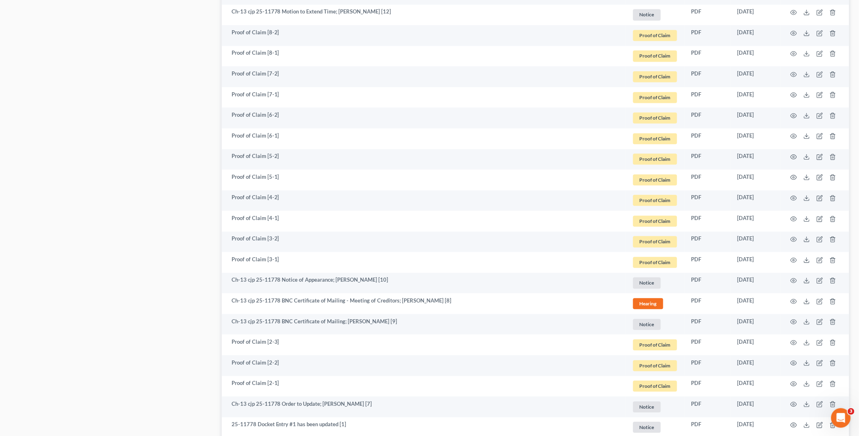
scroll to position [838, 0]
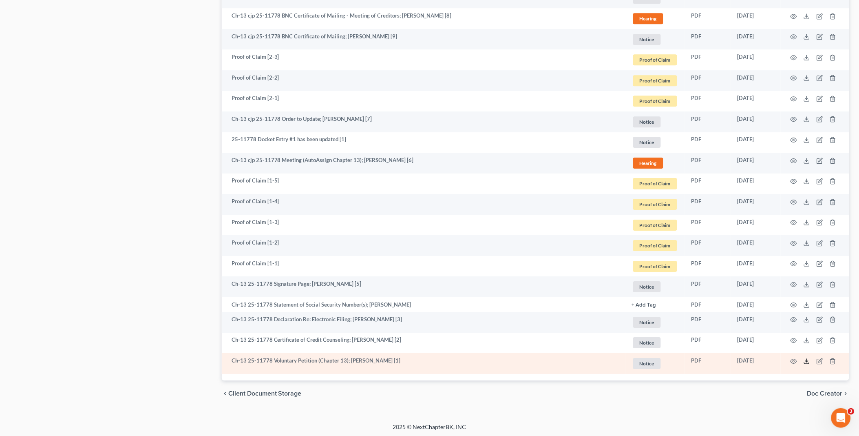
click at [807, 360] on line at bounding box center [807, 360] width 0 height 3
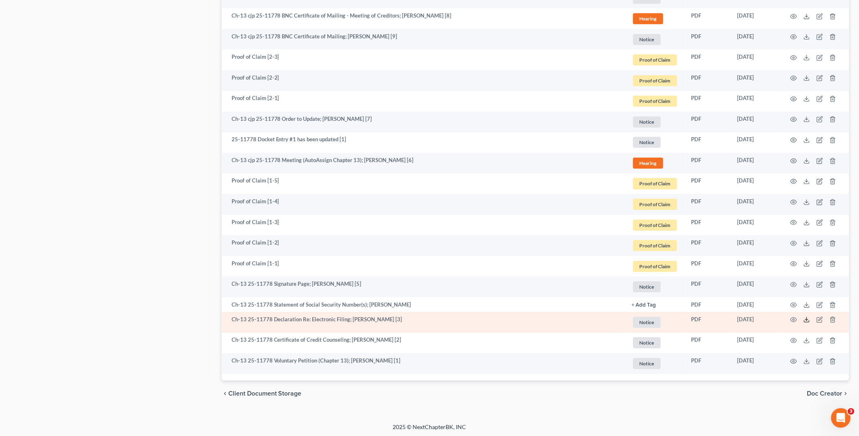
click at [806, 319] on icon at bounding box center [807, 319] width 7 height 7
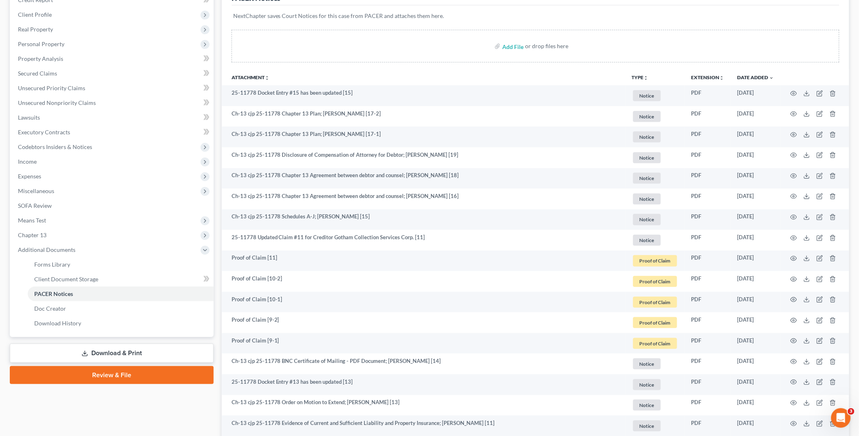
scroll to position [113, 0]
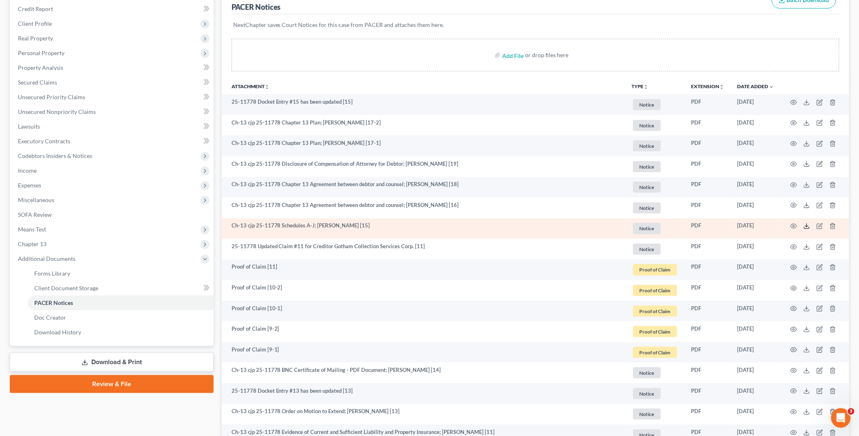
click at [806, 227] on icon at bounding box center [807, 226] width 7 height 7
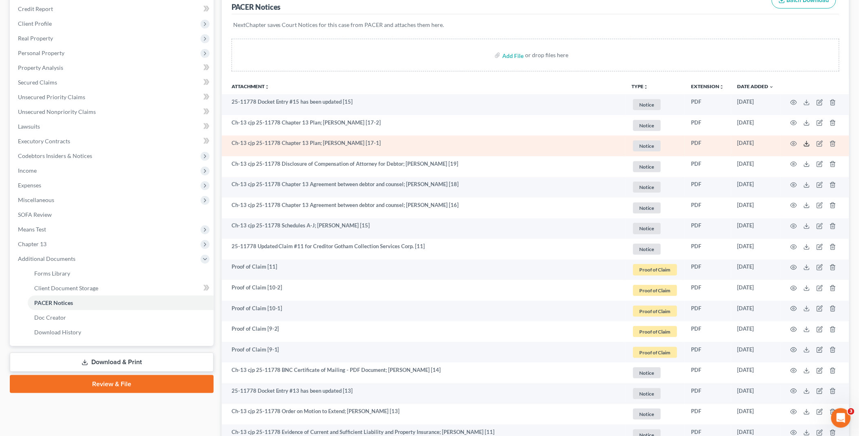
click at [809, 144] on icon at bounding box center [807, 143] width 7 height 7
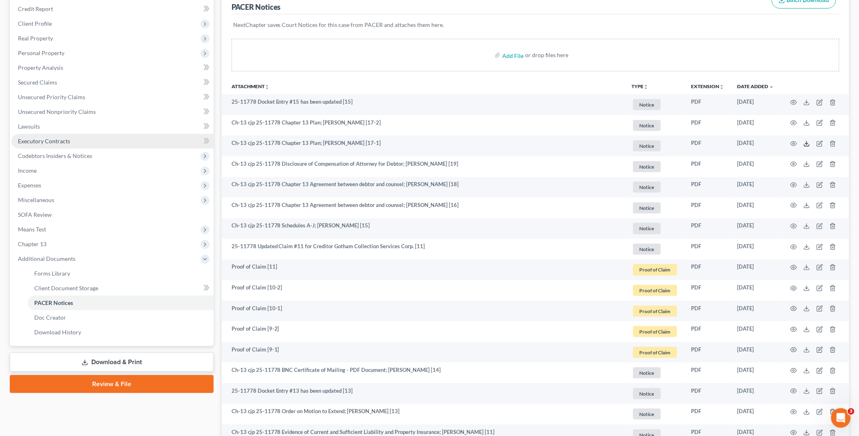
scroll to position [0, 0]
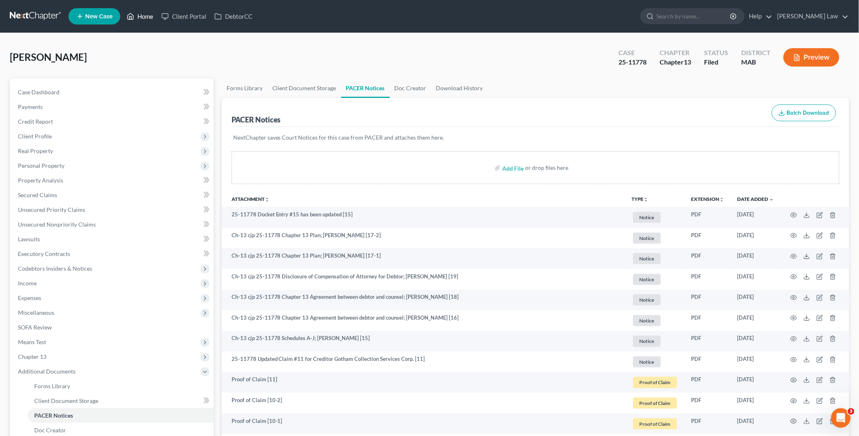
click at [147, 14] on link "Home" at bounding box center [140, 16] width 35 height 15
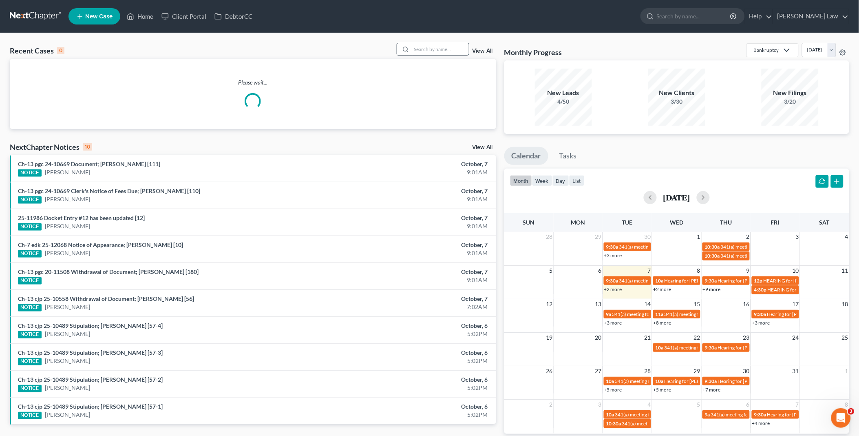
click at [430, 48] on input "search" at bounding box center [440, 49] width 57 height 12
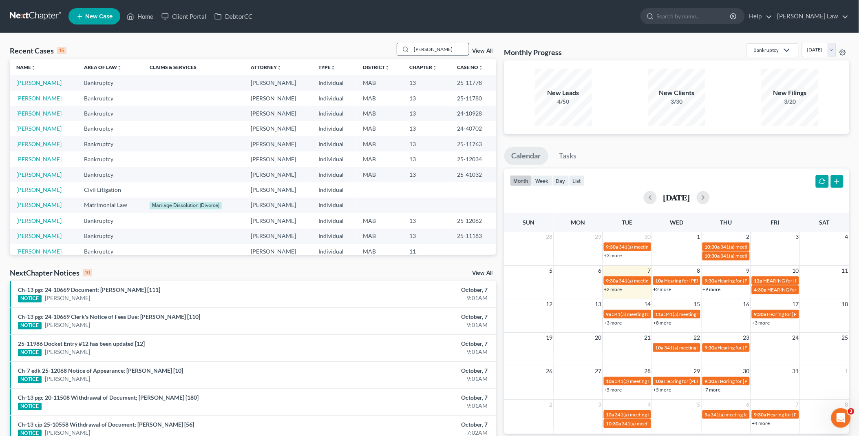
type input "[PERSON_NAME]"
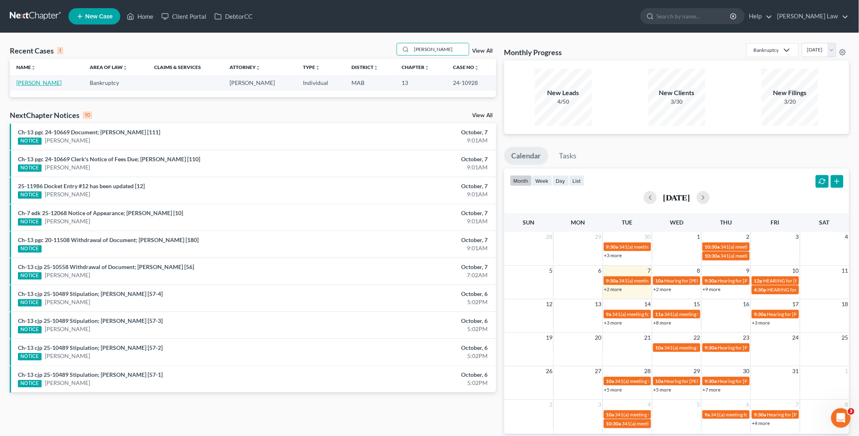
click at [38, 81] on link "[PERSON_NAME]" at bounding box center [38, 82] width 45 height 7
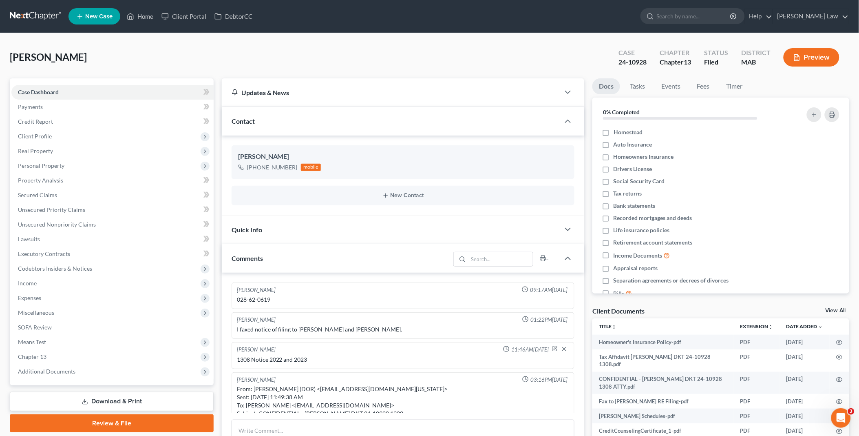
scroll to position [1400, 0]
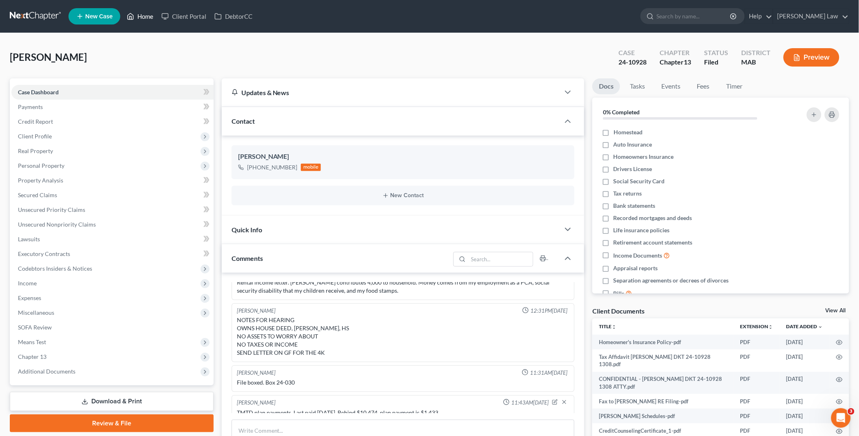
drag, startPoint x: 144, startPoint y: 16, endPoint x: 166, endPoint y: 5, distance: 24.4
click at [144, 16] on link "Home" at bounding box center [140, 16] width 35 height 15
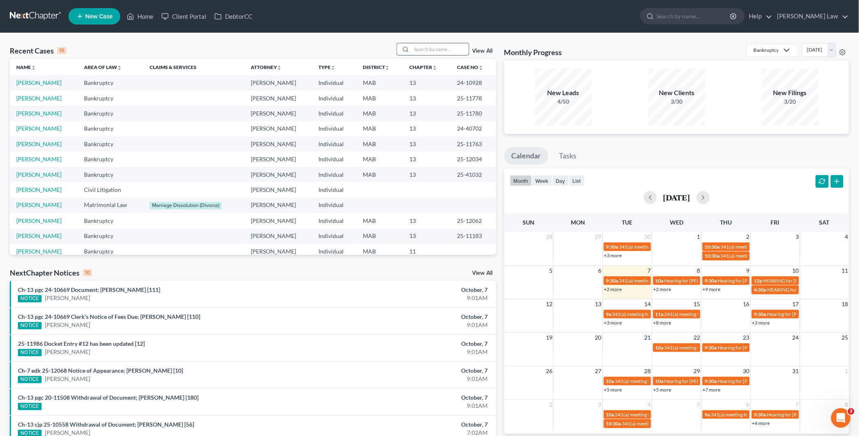
click at [443, 49] on input "search" at bounding box center [440, 49] width 57 height 12
click at [46, 235] on link "[PERSON_NAME]" at bounding box center [38, 235] width 45 height 7
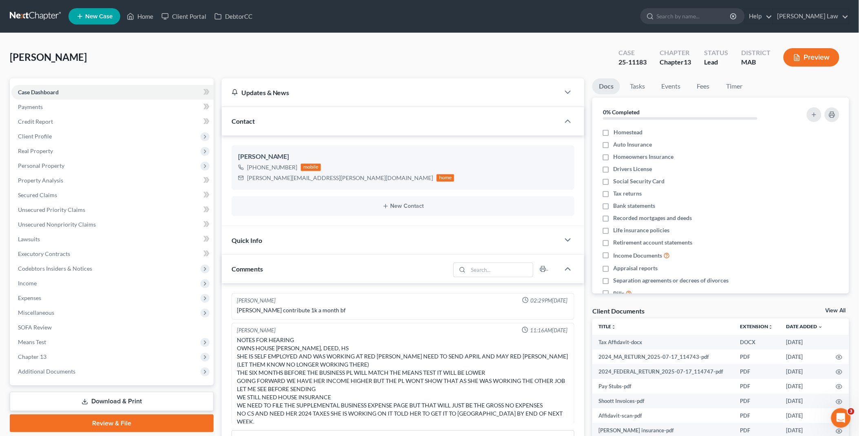
scroll to position [213, 0]
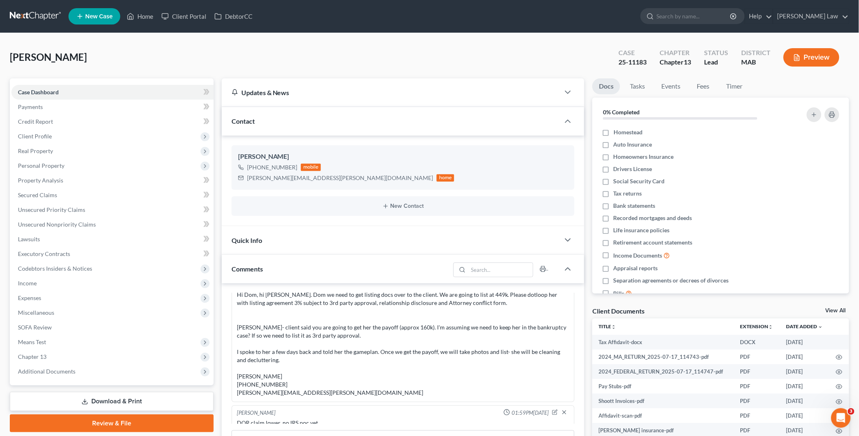
click at [837, 310] on link "View All" at bounding box center [836, 311] width 20 height 6
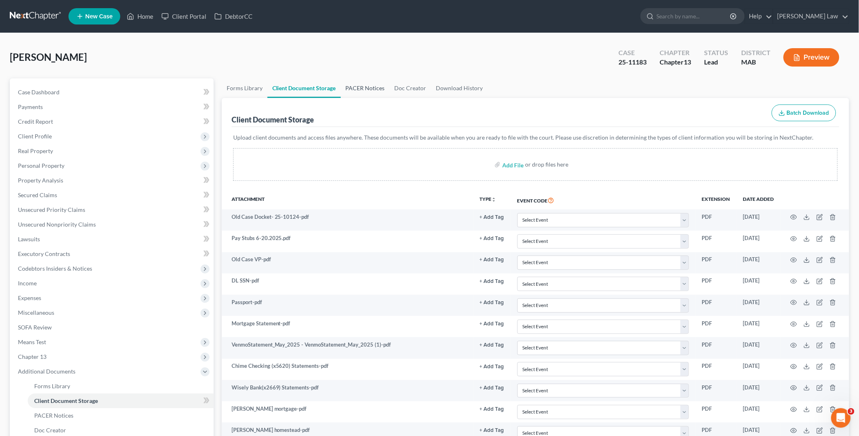
click at [363, 89] on link "PACER Notices" at bounding box center [365, 88] width 49 height 20
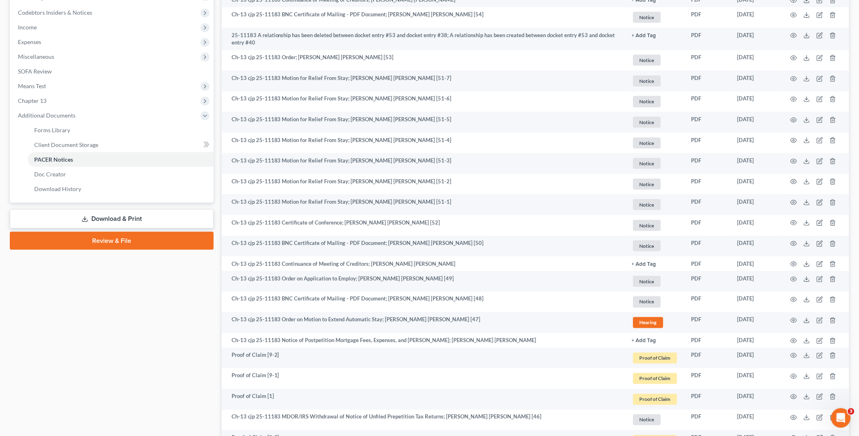
scroll to position [272, 0]
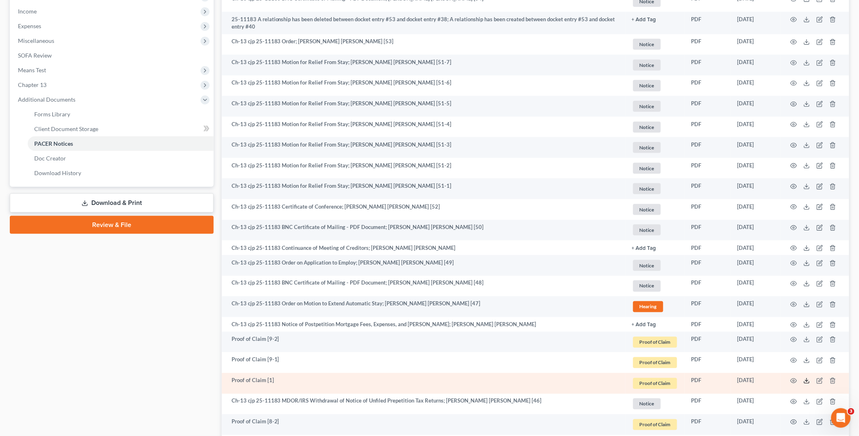
click at [806, 381] on icon at bounding box center [807, 380] width 7 height 7
